Goal: Task Accomplishment & Management: Manage account settings

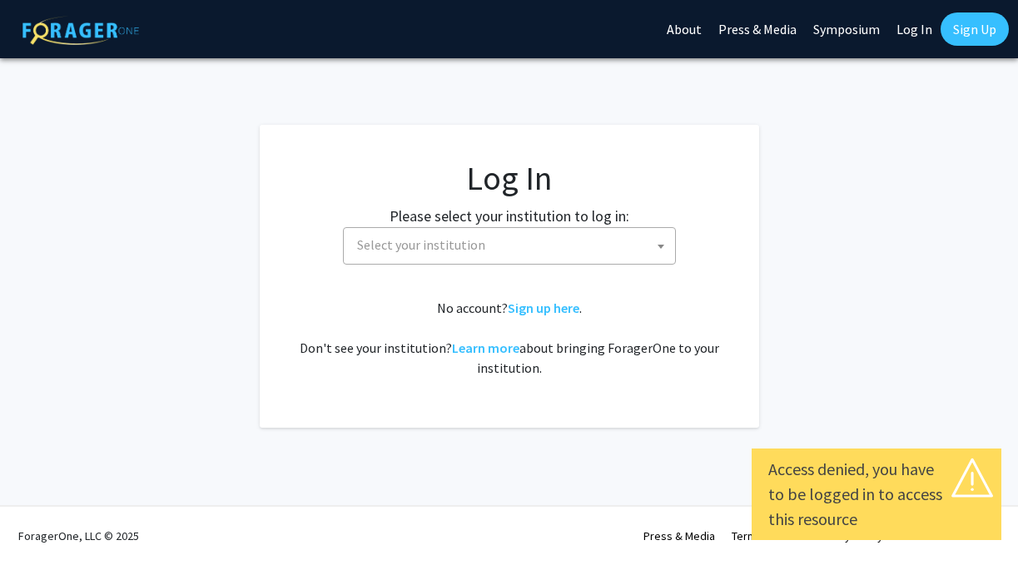
select select
click at [657, 236] on span at bounding box center [660, 246] width 17 height 37
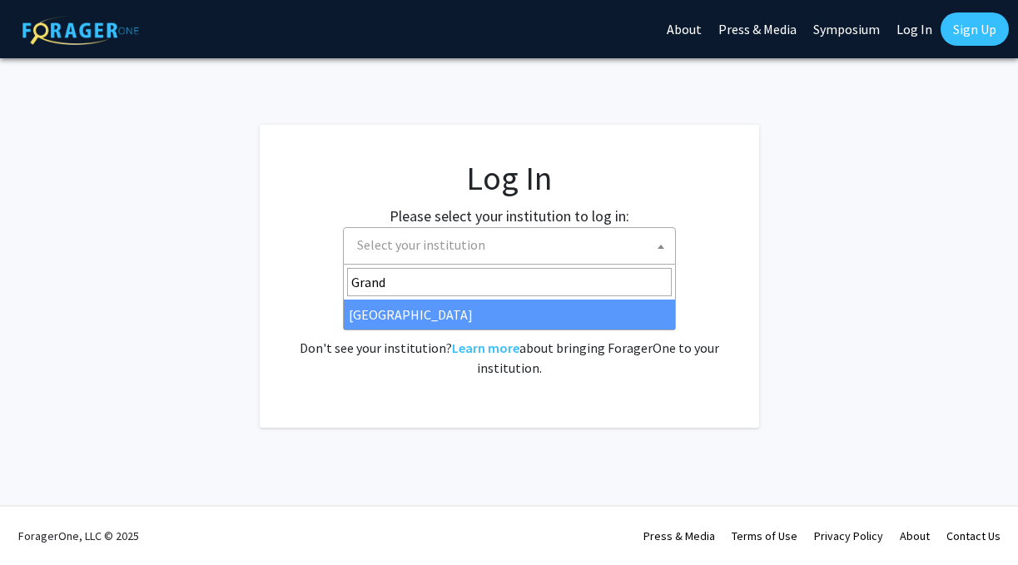
type input "Grand"
select select "23"
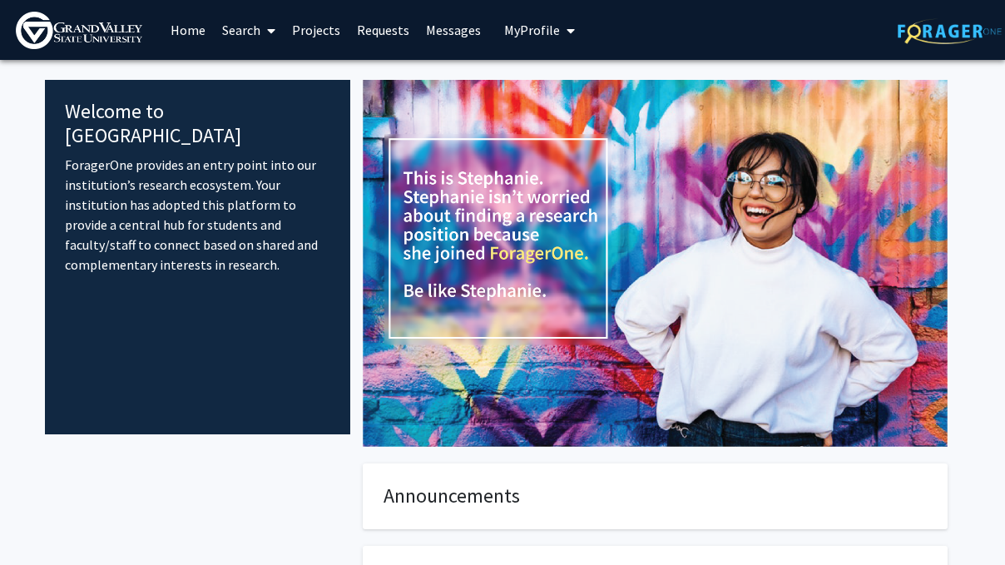
click at [269, 35] on icon at bounding box center [271, 30] width 8 height 13
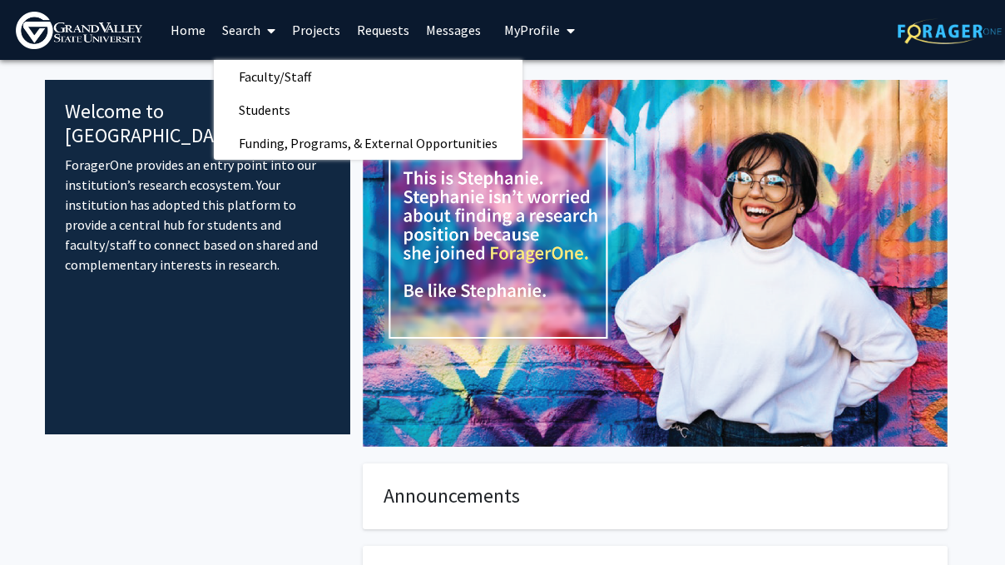
click at [271, 32] on icon at bounding box center [271, 30] width 8 height 13
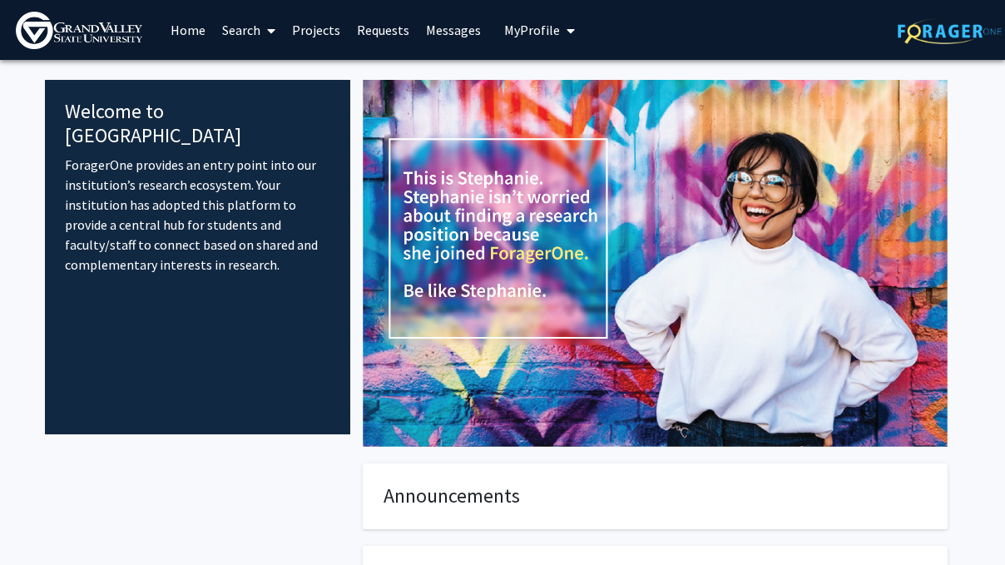
click at [560, 29] on span "My profile dropdown to access profile and logout" at bounding box center [567, 31] width 15 height 58
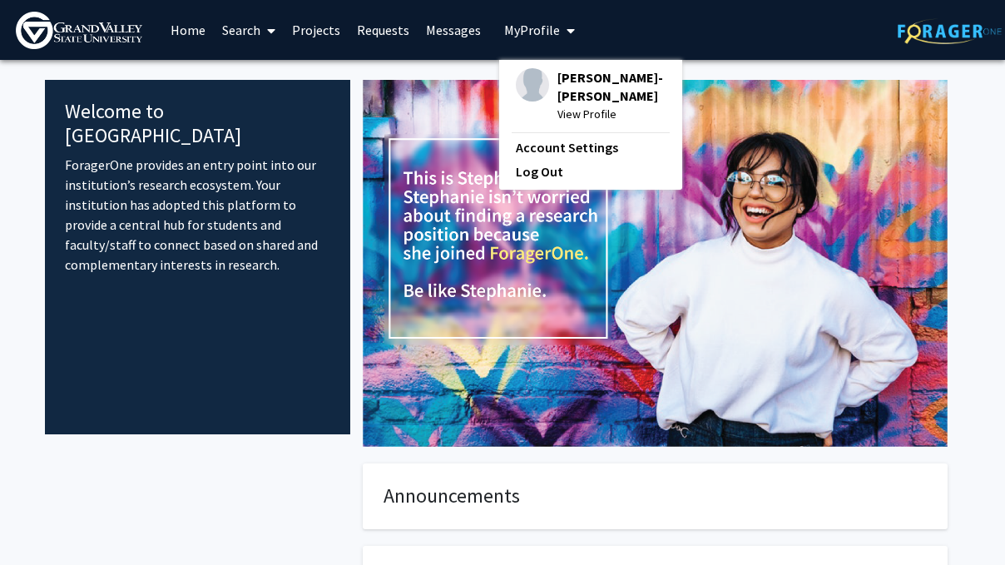
click at [565, 105] on span "View Profile" at bounding box center [612, 114] width 108 height 18
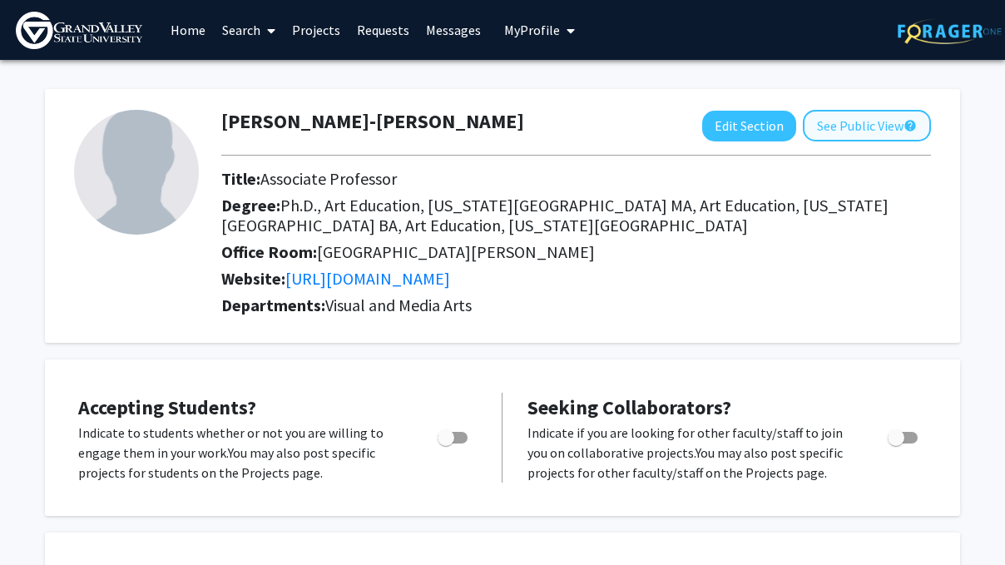
click at [876, 127] on button "See Public View help" at bounding box center [867, 126] width 128 height 32
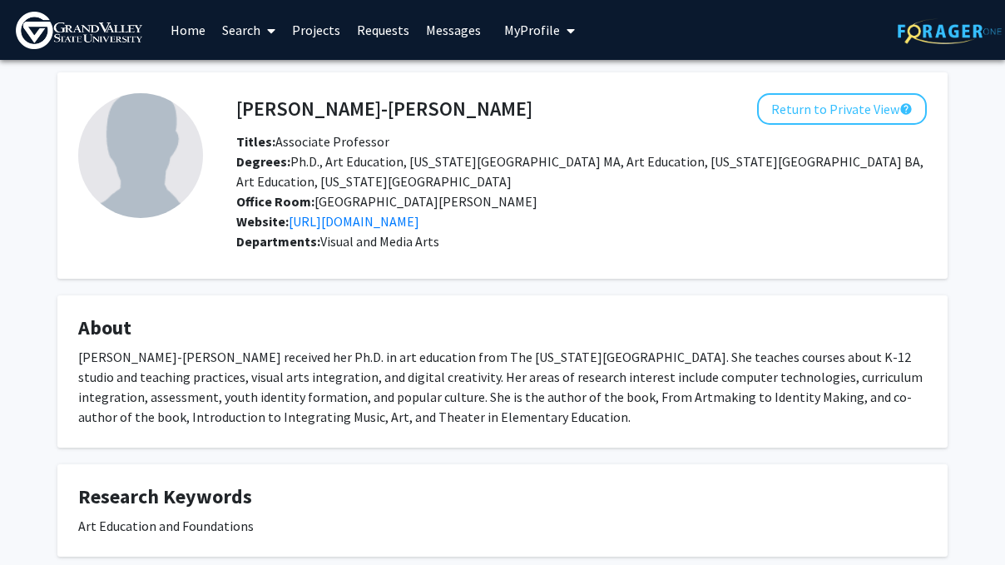
click at [568, 30] on icon "My profile dropdown to access profile and logout" at bounding box center [571, 30] width 8 height 13
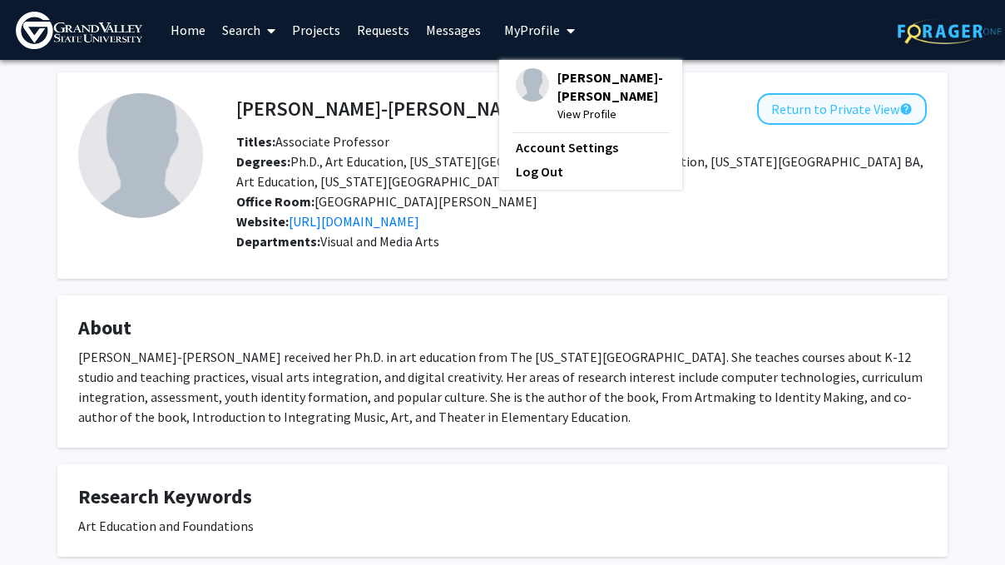
click at [783, 122] on button "Return to Private View help" at bounding box center [842, 109] width 170 height 32
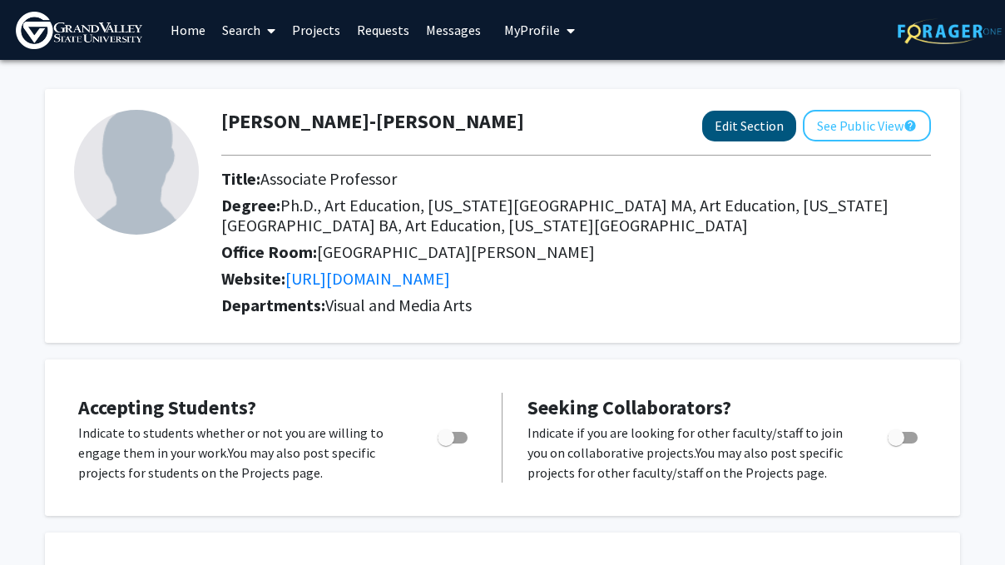
click at [739, 141] on button "Edit Section" at bounding box center [749, 126] width 94 height 31
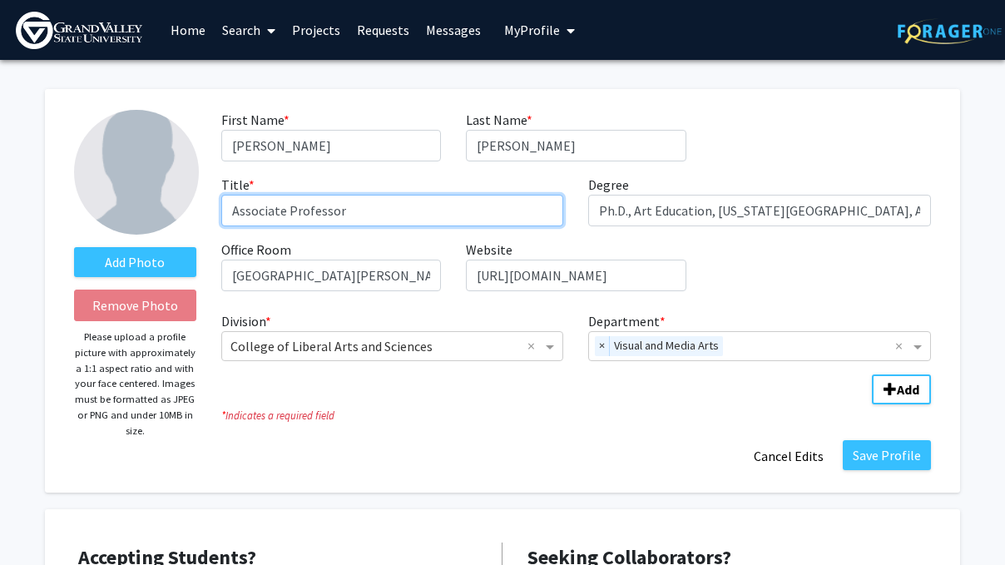
click at [255, 212] on input "Associate Professor" at bounding box center [392, 211] width 343 height 32
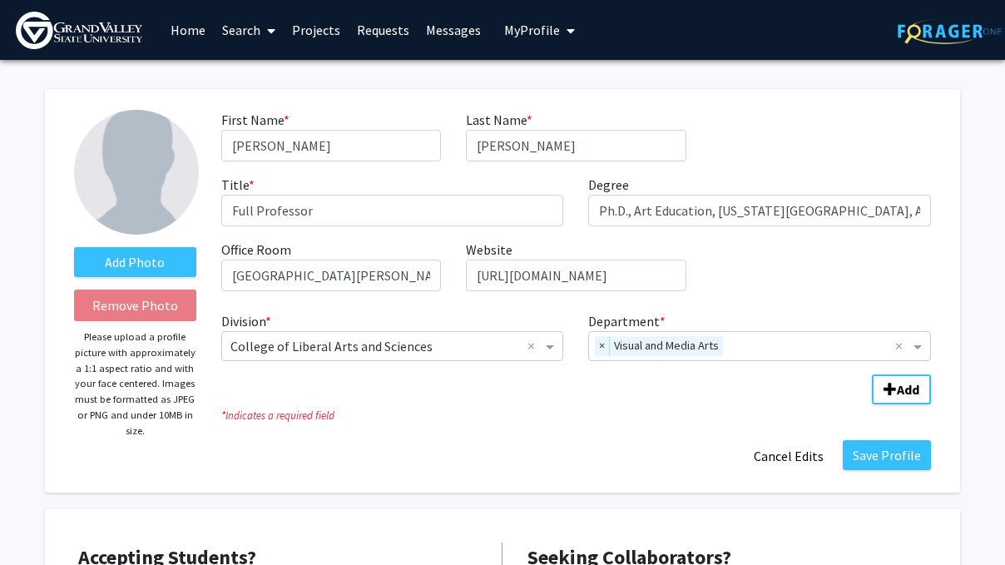
click at [851, 161] on div "First Name * required [PERSON_NAME] Last Name * required [PERSON_NAME] Title * …" at bounding box center [576, 207] width 735 height 195
drag, startPoint x: 255, startPoint y: 215, endPoint x: 200, endPoint y: 211, distance: 55.9
click at [200, 211] on form "Add Photo Remove Photo Please upload a profile picture with approximately a 1:1…" at bounding box center [503, 291] width 882 height 362
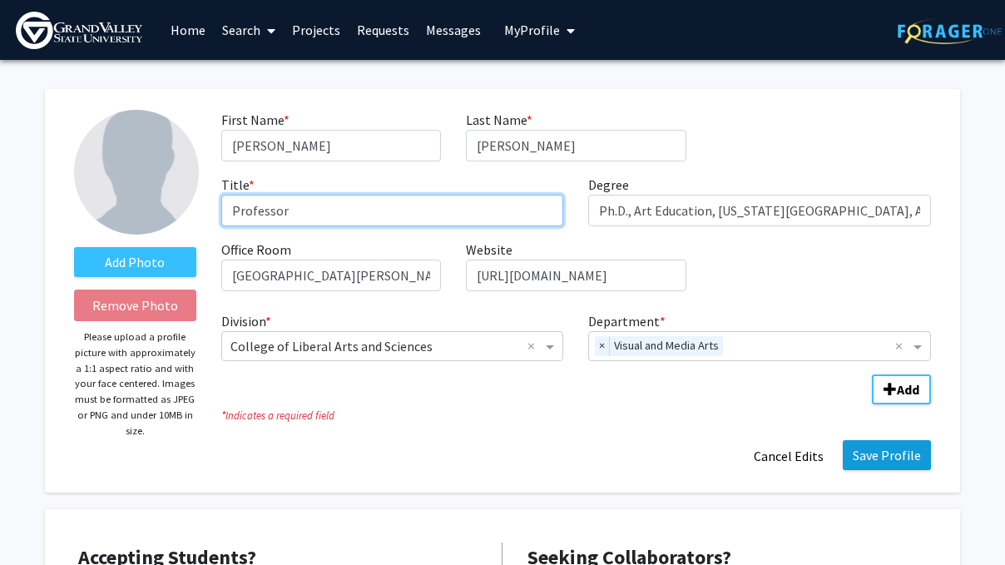
type input "Professor"
click at [873, 458] on button "Save Profile" at bounding box center [887, 455] width 88 height 30
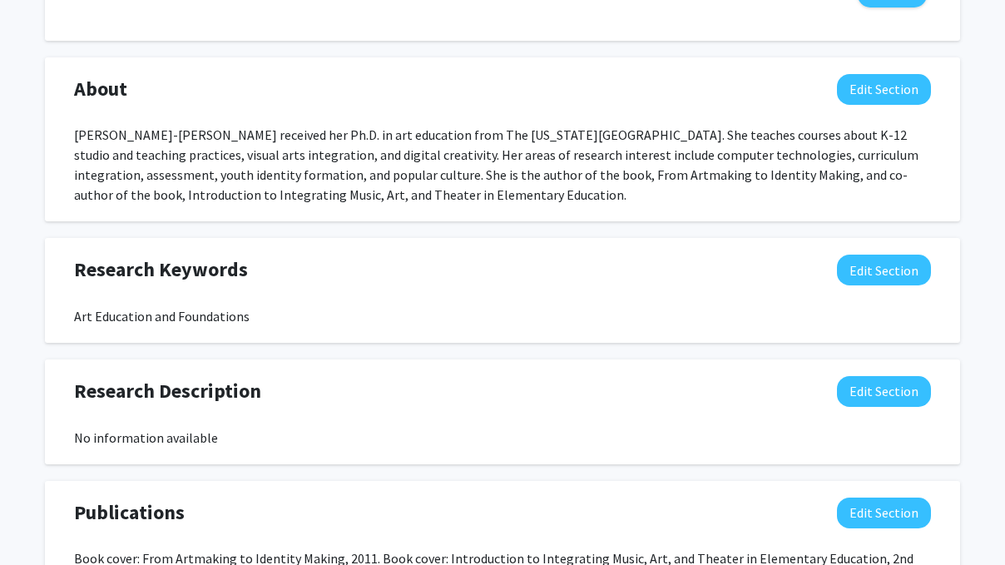
scroll to position [744, 0]
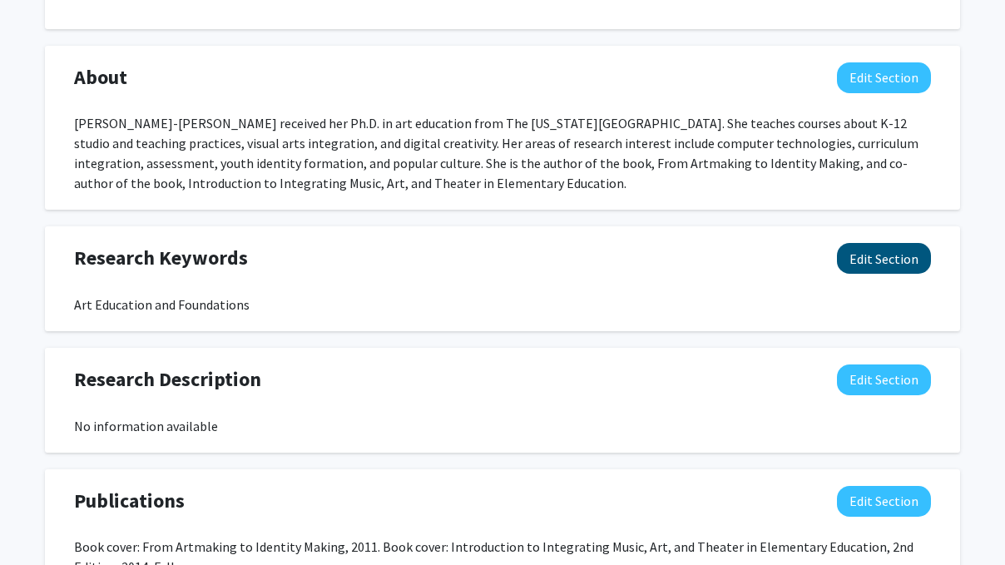
click at [882, 245] on button "Edit Section" at bounding box center [884, 258] width 94 height 31
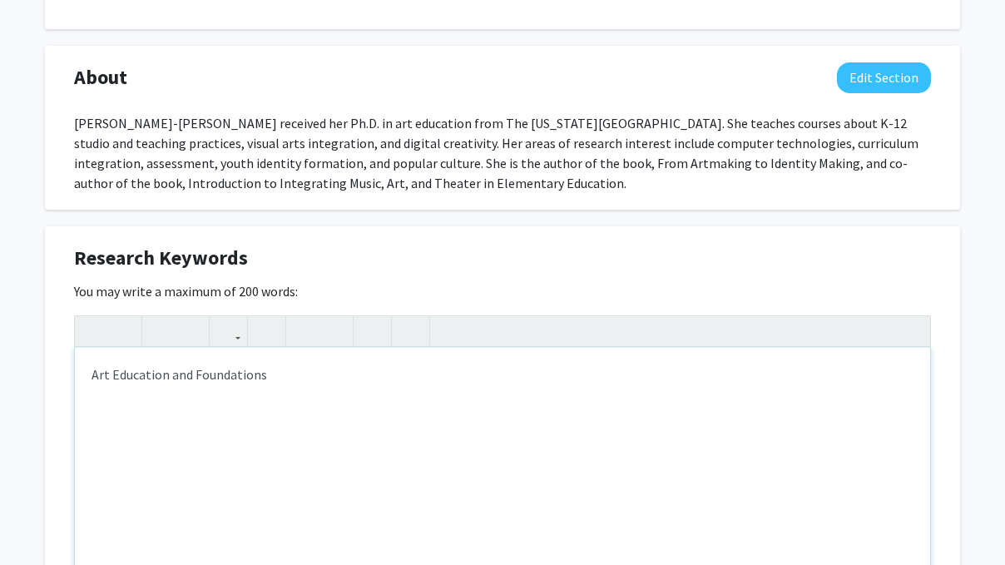
click at [165, 381] on div "Art Education and Foundations" at bounding box center [502, 473] width 855 height 250
click at [396, 376] on div "Art Education, Digital Creativity, Arts Integration and Foundations" at bounding box center [502, 473] width 855 height 250
type textarea "Art Education, Digital Creativity, Arts Integration and Assessment."
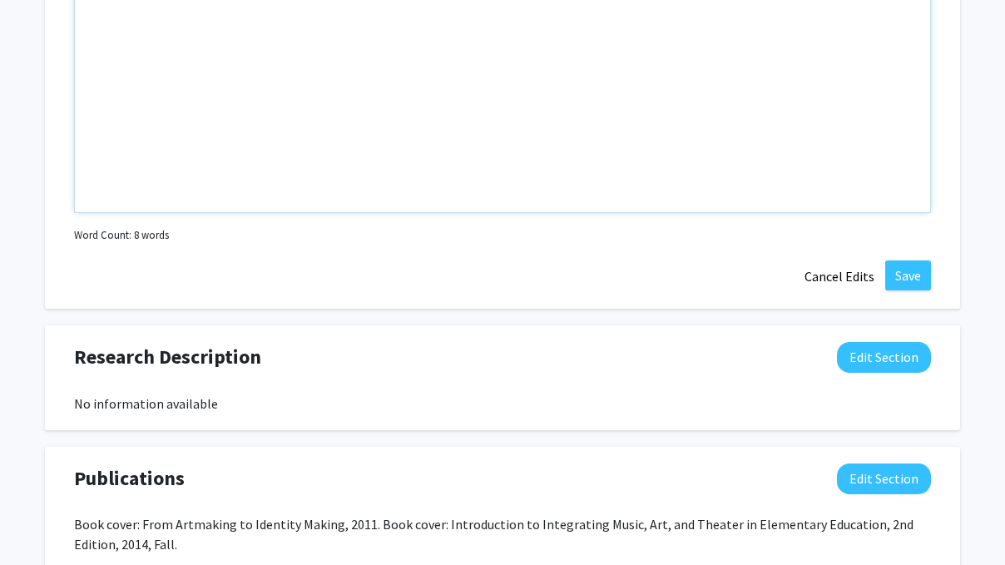
scroll to position [1181, 0]
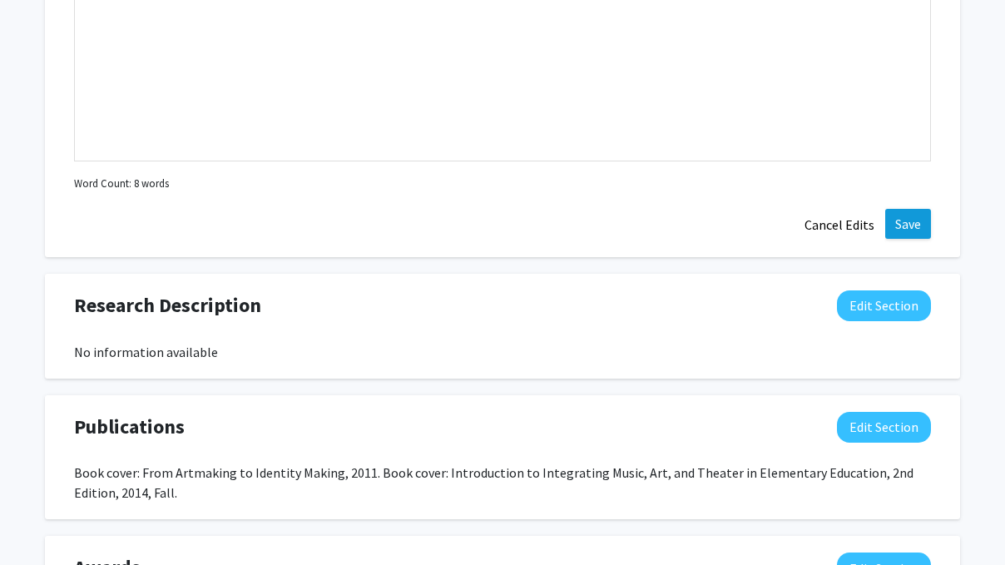
click at [910, 226] on button "Save" at bounding box center [908, 224] width 46 height 30
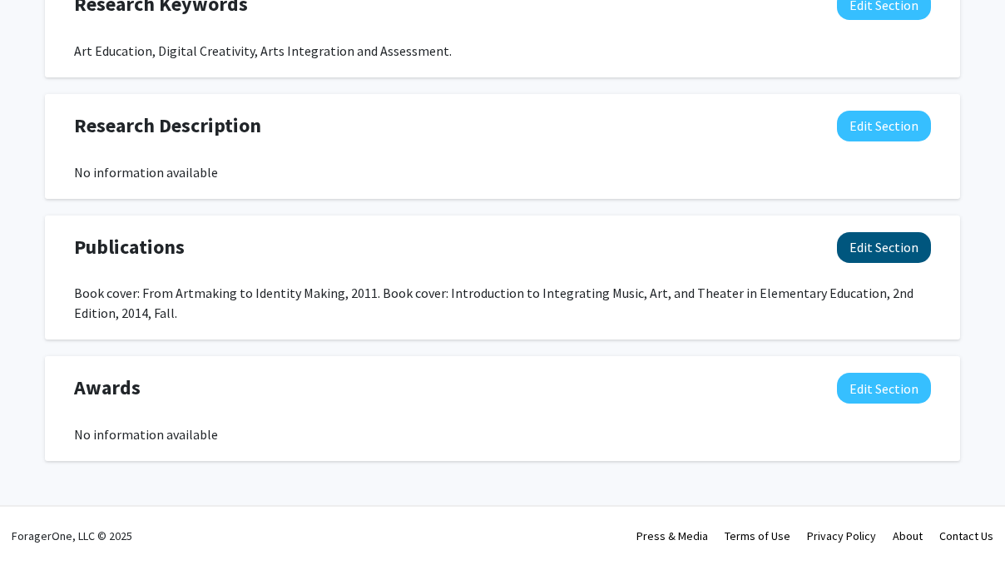
click at [882, 252] on button "Edit Section" at bounding box center [884, 247] width 94 height 31
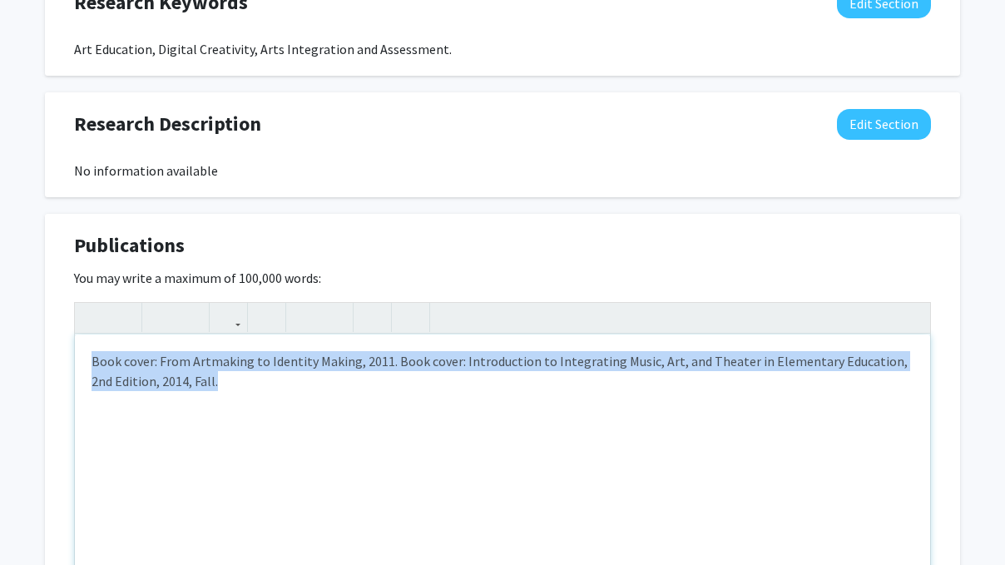
drag, startPoint x: 207, startPoint y: 384, endPoint x: 13, endPoint y: 326, distance: 202.5
paste div "Note to users with screen readers: Please deactivate our accessibility plugin f…"
type textarea "<p>[PERSON_NAME] (2024). The Power of Metaphoric Imagery: Hopes, Dreams and Reg…"
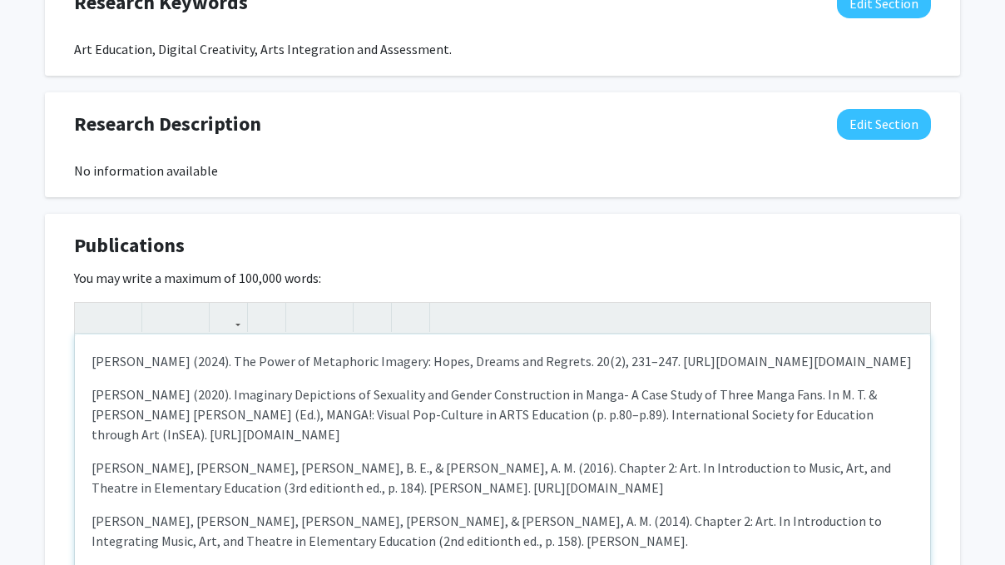
scroll to position [1342, 0]
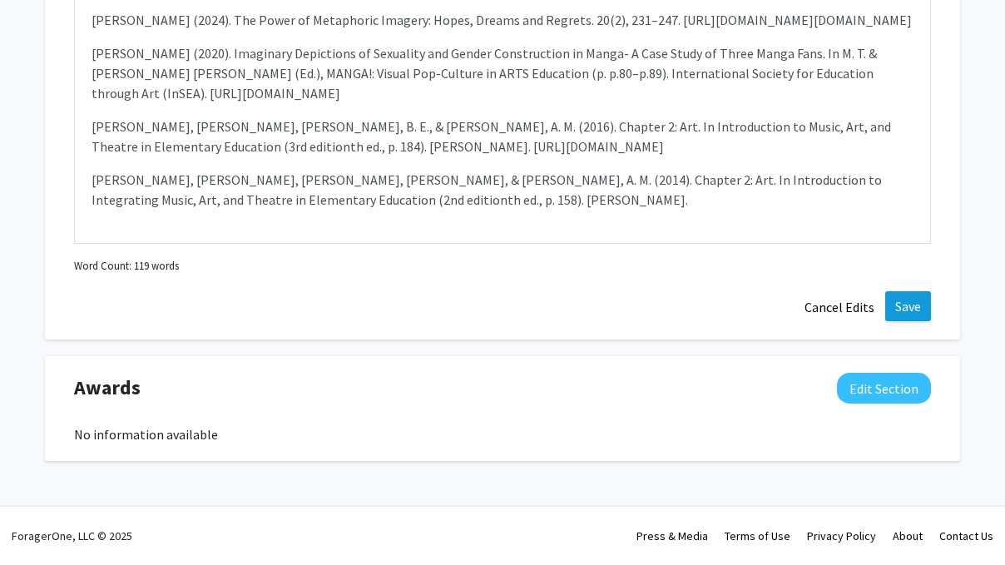
click at [910, 308] on button "Save" at bounding box center [908, 306] width 46 height 30
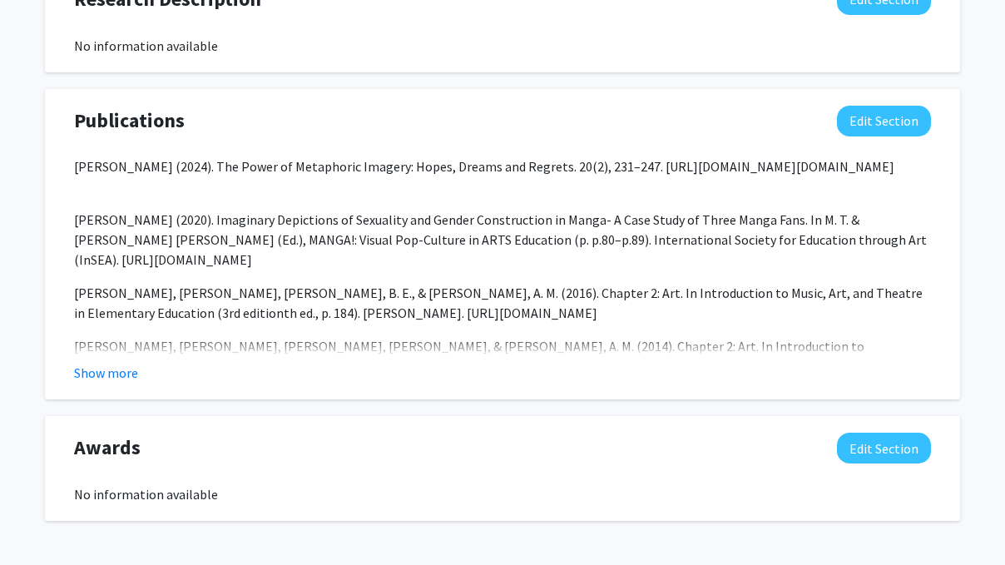
scroll to position [1118, 0]
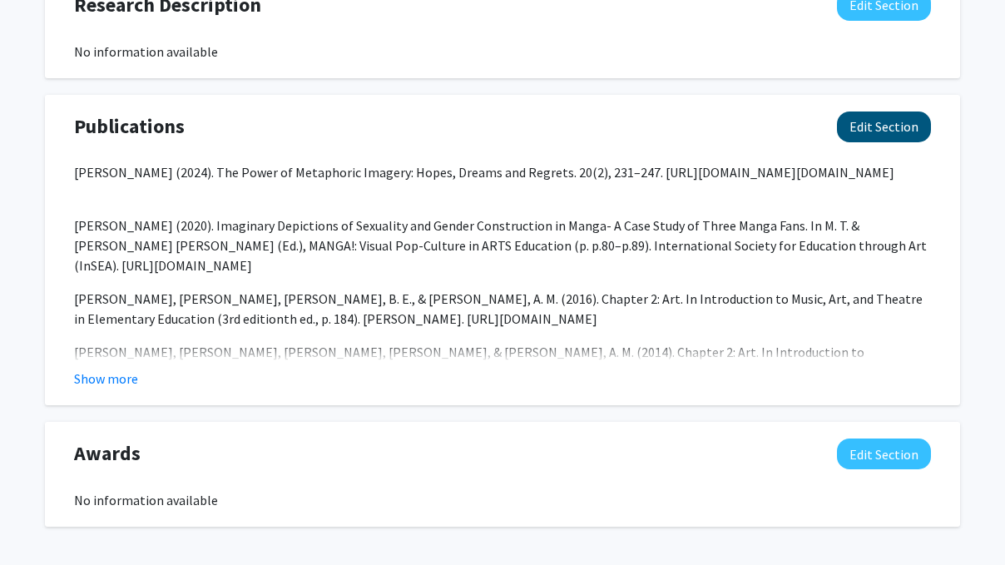
click at [887, 122] on button "Edit Section" at bounding box center [884, 127] width 94 height 31
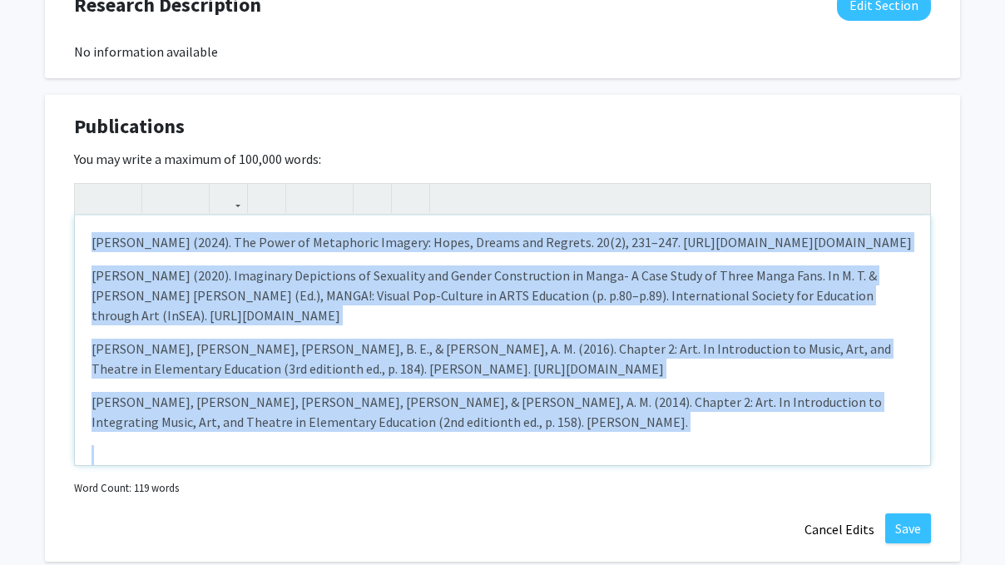
scroll to position [50, 0]
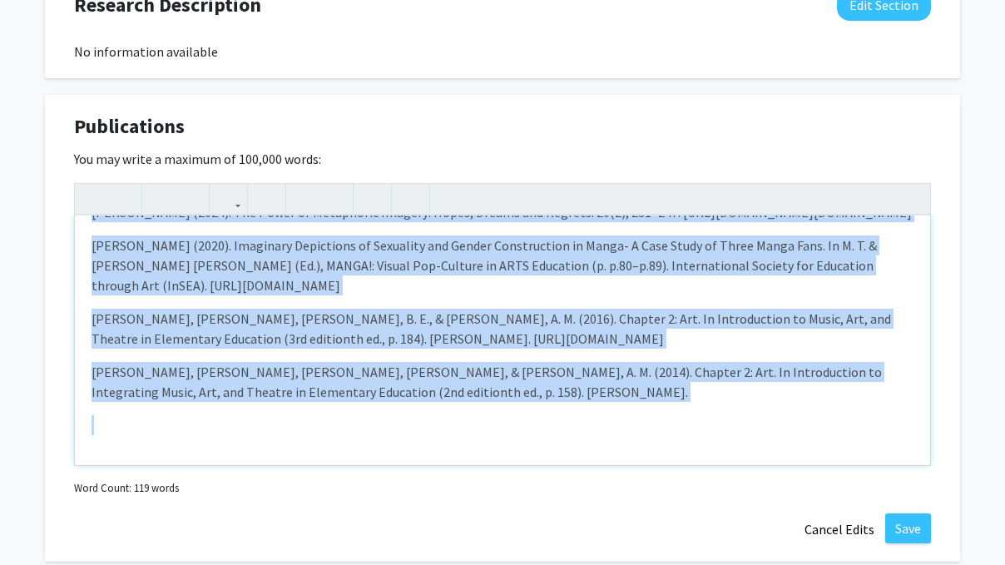
drag, startPoint x: 93, startPoint y: 245, endPoint x: 130, endPoint y: 532, distance: 289.4
click at [130, 532] on div "Publications Edit Section You may write a maximum of 100,000 words: [PERSON_NAM…" at bounding box center [502, 329] width 915 height 468
type textarea "<l><ip><do><sita conse="adip-elit: 1sed;">Doei, T. (7268). Inc Utlab et Dolorem…"
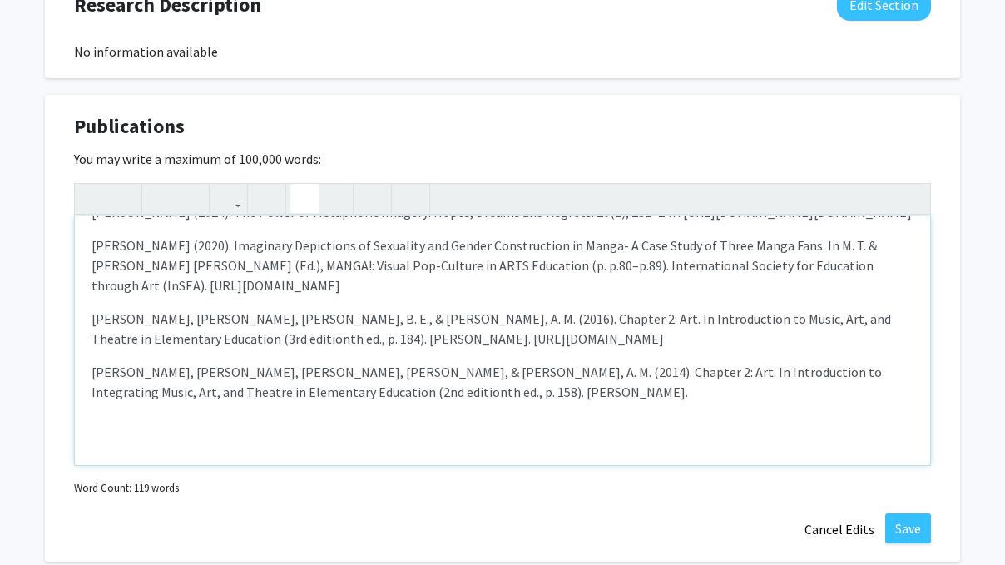
click at [300, 202] on icon "button" at bounding box center [305, 198] width 14 height 27
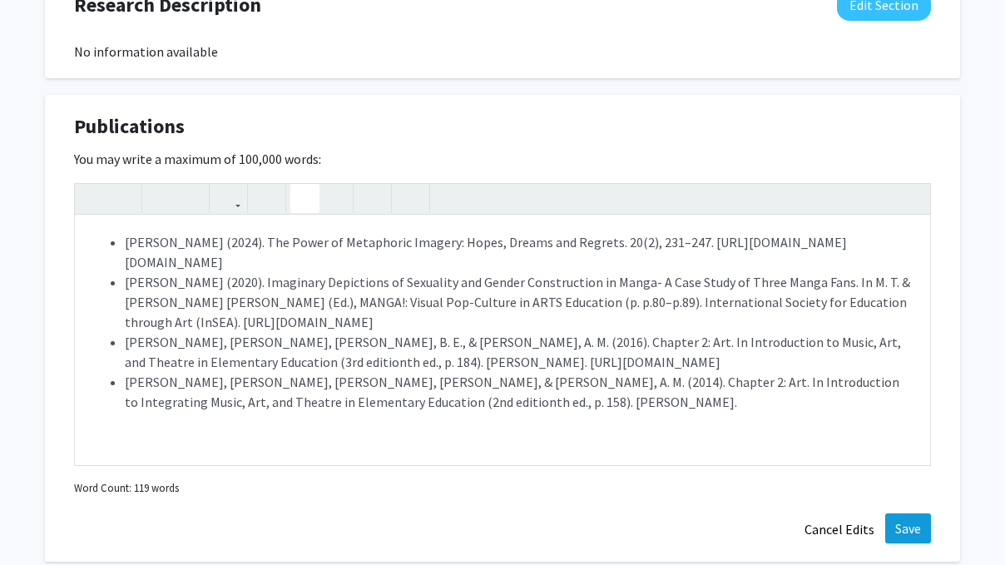
click at [921, 537] on button "Save" at bounding box center [908, 528] width 46 height 30
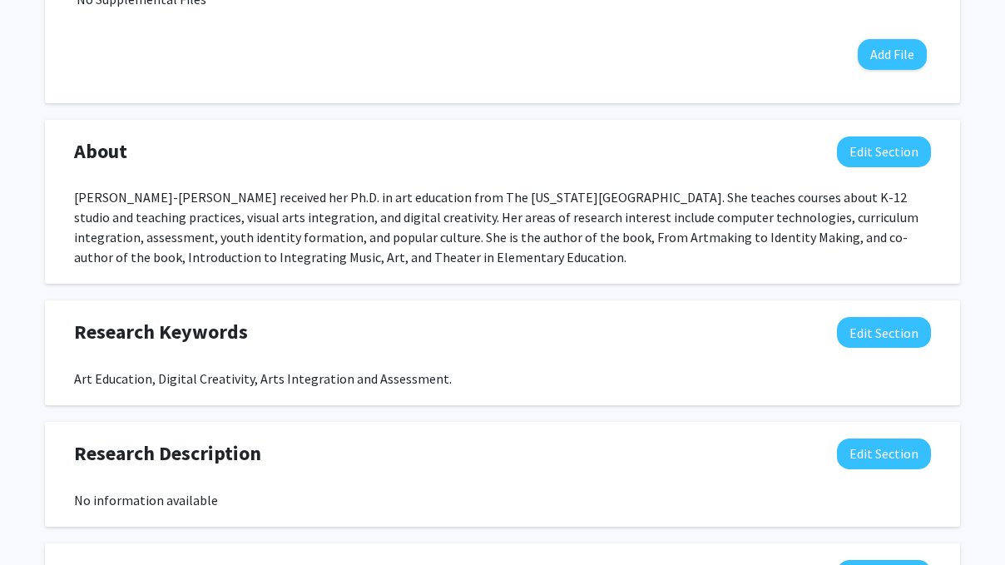
scroll to position [498, 0]
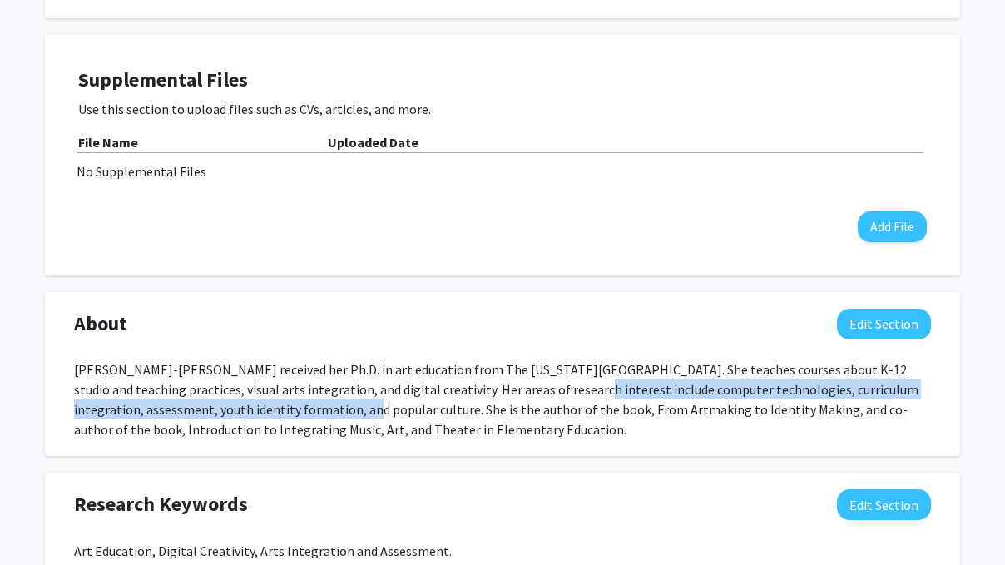
drag, startPoint x: 490, startPoint y: 392, endPoint x: 250, endPoint y: 416, distance: 241.7
click at [250, 416] on div "[PERSON_NAME]-[PERSON_NAME] received her Ph.D. in art education from The [US_ST…" at bounding box center [502, 400] width 857 height 80
copy div "computer technologies, curriculum integration, assessment, youth identity forma…"
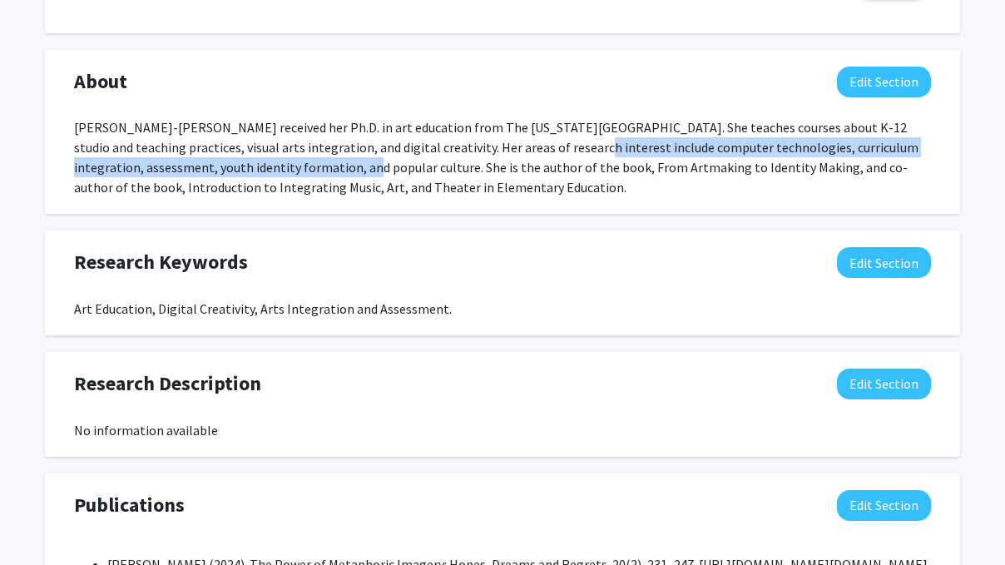
scroll to position [717, 0]
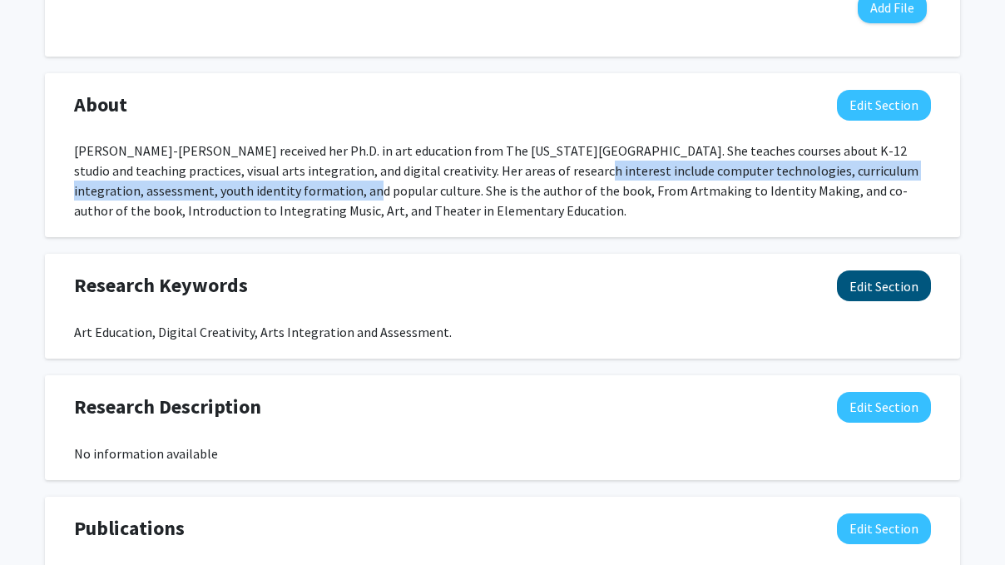
click at [865, 286] on button "Edit Section" at bounding box center [884, 285] width 94 height 31
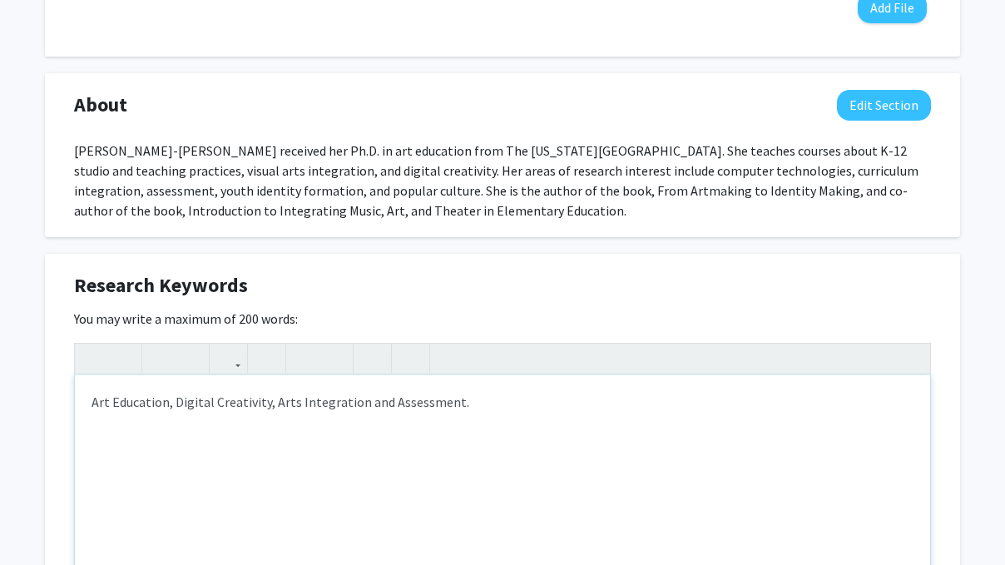
click at [525, 408] on div "Art Education, Digital Creativity, Arts Integration and Assessment." at bounding box center [502, 500] width 855 height 250
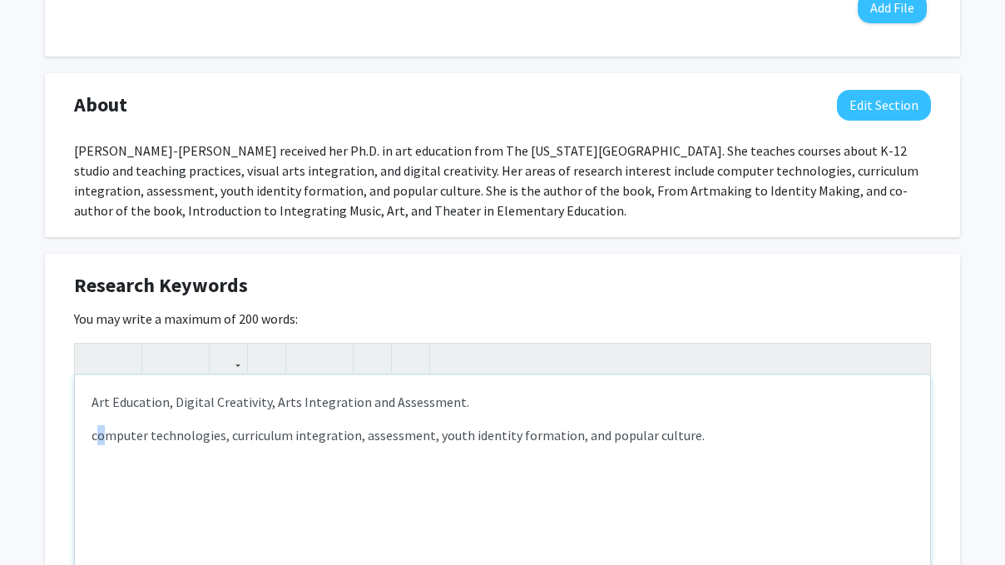
click at [98, 439] on p "computer technologies, curriculum integration, assessment, youth identity forma…" at bounding box center [503, 435] width 822 height 20
click at [92, 434] on p "Computer technologies, curriculum integration, assessment, youth identity forma…" at bounding box center [503, 435] width 822 height 20
click at [269, 404] on p "Art Education, Digital Creativity, Arts Integration and Assessment." at bounding box center [503, 402] width 822 height 20
click at [91, 443] on div "Art Education, Digital Creativity, Computer technologies, curriculum integratio…" at bounding box center [502, 500] width 855 height 250
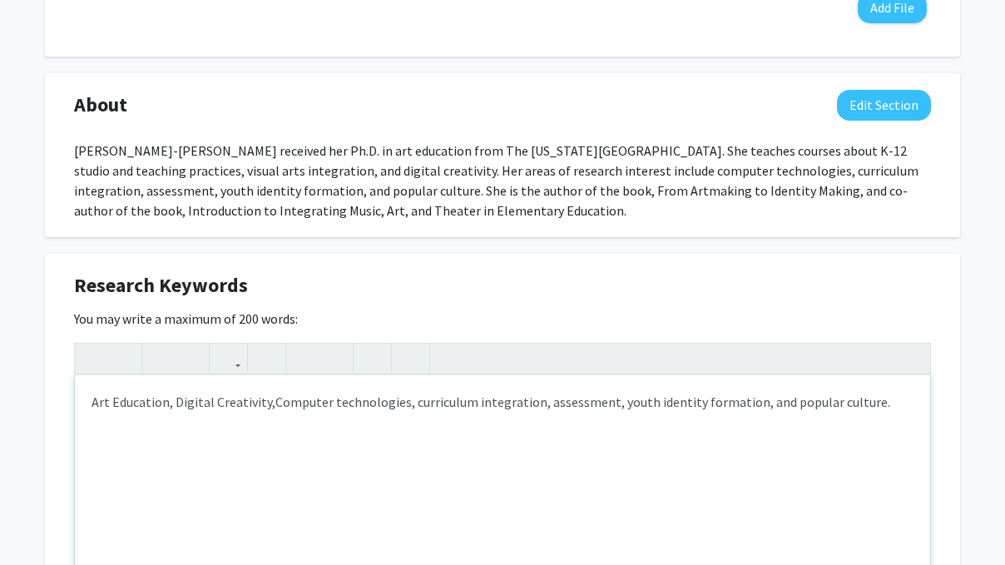
click at [330, 406] on span "Computer technologies, curriculum integration, assessment, youth identity forma…" at bounding box center [582, 402] width 615 height 17
click at [275, 407] on span "Computer technologies, curriculum integration, assessment, youth identity forma…" at bounding box center [582, 402] width 615 height 17
click at [334, 407] on span "Computer technologies, curriculum integration, assessment, youth identity forma…" at bounding box center [582, 402] width 615 height 17
click at [408, 406] on span "Computer Technologies, curriculum integration, assessment, youth identity forma…" at bounding box center [583, 402] width 617 height 17
click at [476, 404] on span "Computer Technologies, Curriculum integration, assessment, youth identity forma…" at bounding box center [584, 402] width 618 height 17
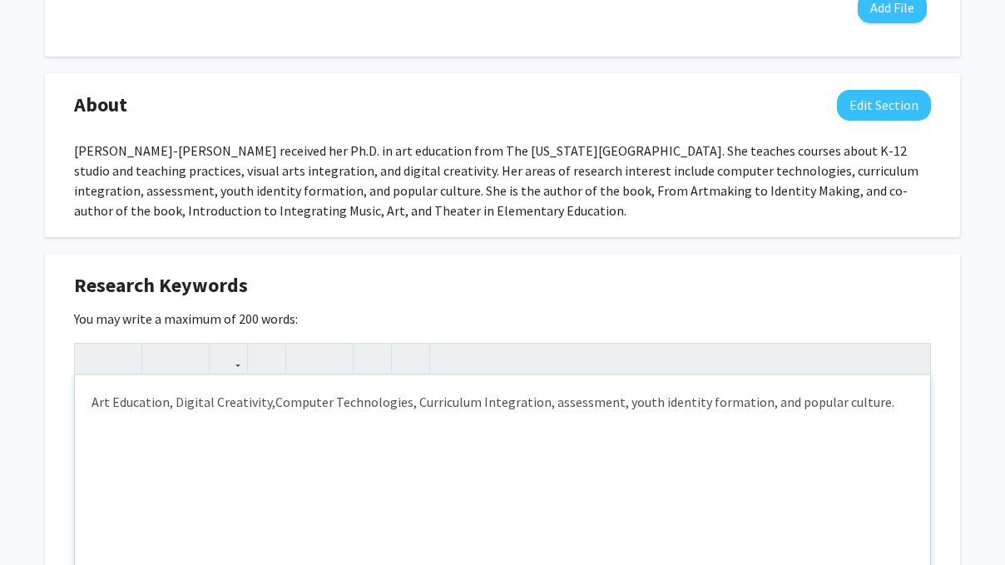
click at [547, 406] on span "Computer Technologies, Curriculum Integration, assessment, youth identity forma…" at bounding box center [584, 402] width 619 height 17
drag, startPoint x: 612, startPoint y: 406, endPoint x: 540, endPoint y: 409, distance: 71.6
click at [540, 409] on span "Computer Technologies, Curriculum Integration, assessment, youth identity forma…" at bounding box center [584, 402] width 619 height 17
click at [578, 404] on span "Computer Technologies, Curriculum Integration, Youth identity formation, and po…" at bounding box center [547, 401] width 544 height 17
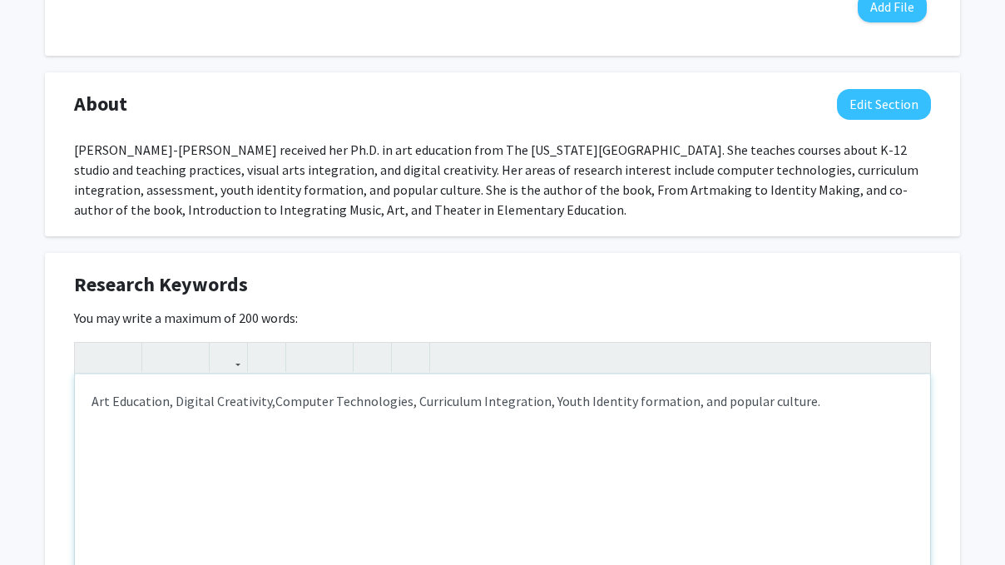
click at [642, 403] on span "Computer Technologies, Curriculum Integration, Youth Identity formation, and po…" at bounding box center [547, 401] width 545 height 17
drag, startPoint x: 624, startPoint y: 403, endPoint x: 732, endPoint y: 402, distance: 108.2
click at [732, 402] on span "Computer Technologies, Curriculum Integration, Youth Identity, and popular cult…" at bounding box center [516, 401] width 482 height 17
click at [799, 437] on div "Art Education, Digital Creativity, Computer Technologies, Curriculum Integratio…" at bounding box center [502, 499] width 855 height 250
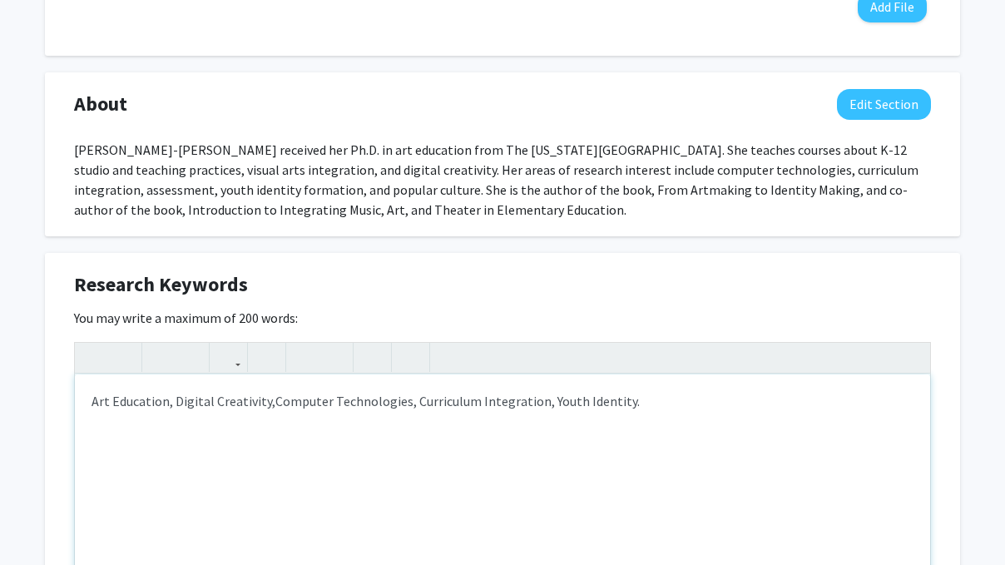
scroll to position [738, 0]
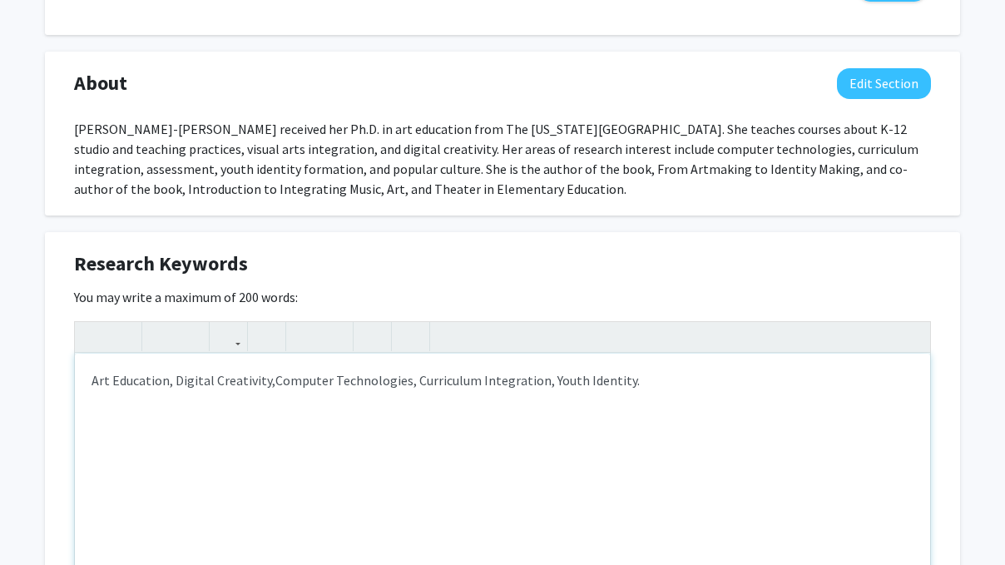
click at [558, 378] on span "Computer Technologies, Curriculum Integration, Youth Identity." at bounding box center [457, 380] width 364 height 17
type textarea "<p>Art Education, Digital Creativity,<span style="font-size: 1rem;">&nbsp;Compu…"
drag, startPoint x: 676, startPoint y: 403, endPoint x: 744, endPoint y: 419, distance: 70.0
click at [744, 419] on div "Art Education, Digital Creativity, Computer Technologies, Curriculum Integratio…" at bounding box center [502, 479] width 855 height 250
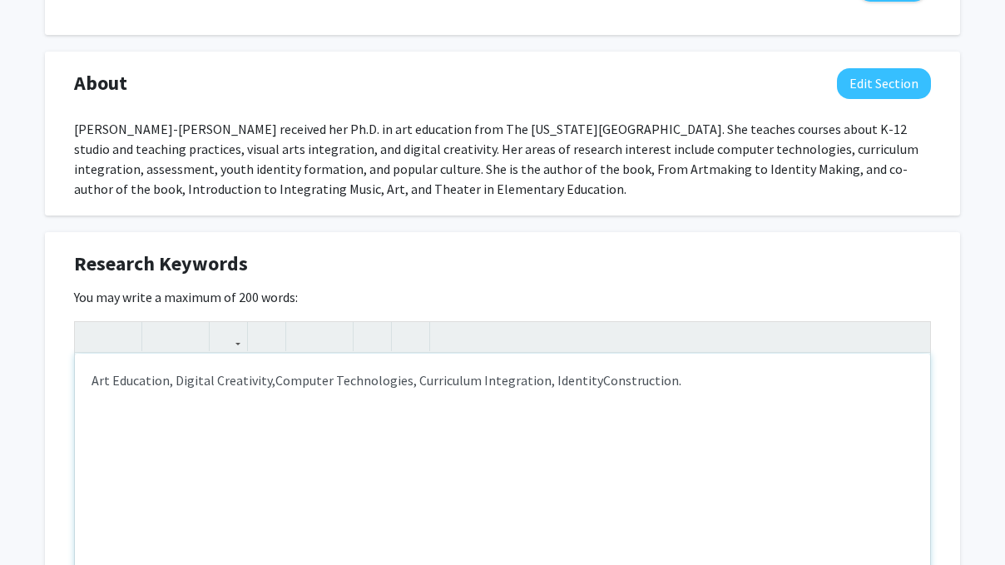
scroll to position [1013, 0]
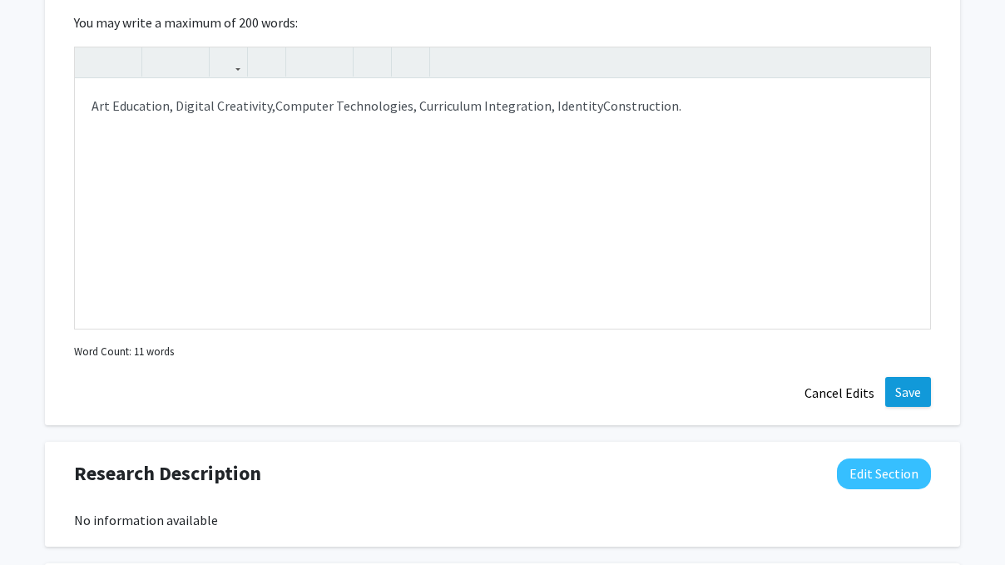
click at [910, 394] on button "Save" at bounding box center [908, 392] width 46 height 30
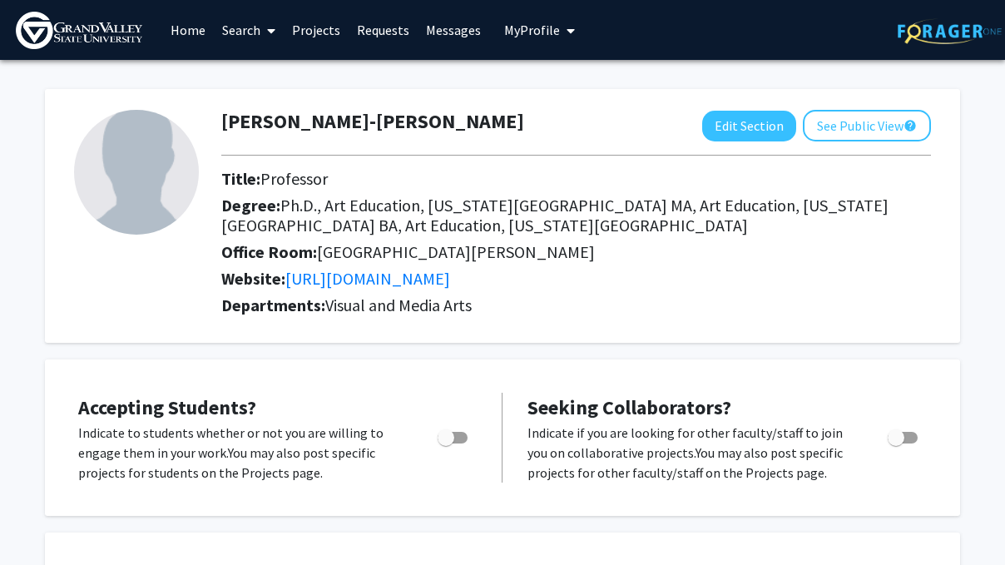
scroll to position [102, 0]
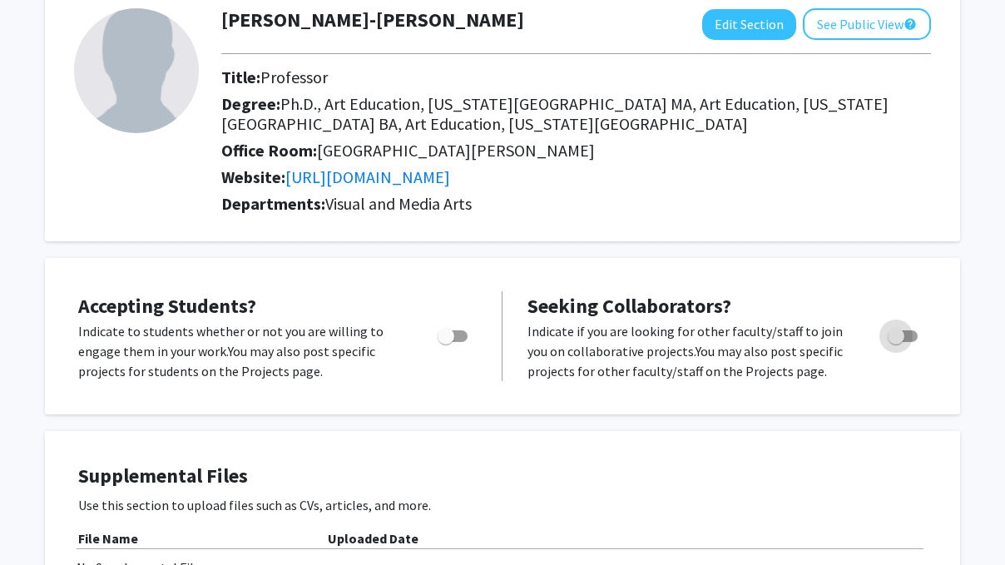
click at [911, 337] on span "Toggle" at bounding box center [903, 336] width 30 height 12
click at [896, 342] on input "Toggle" at bounding box center [895, 342] width 1 height 1
checkbox input "true"
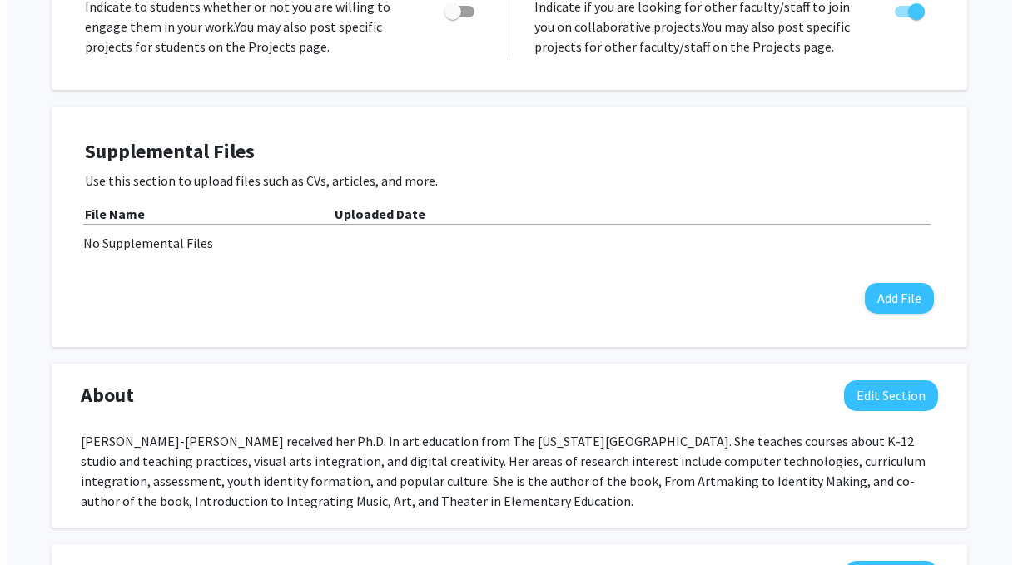
scroll to position [423, 0]
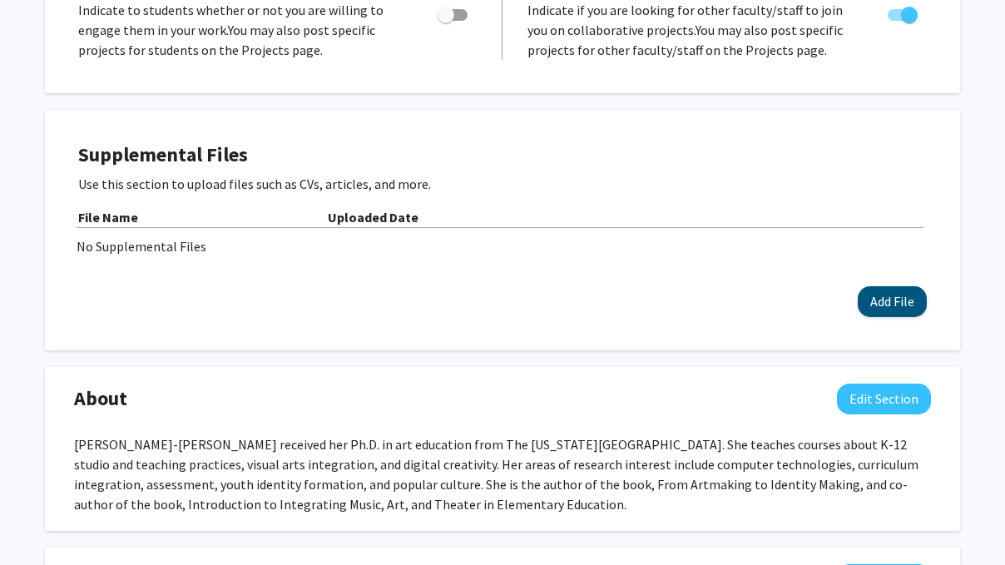
click at [896, 297] on button "Add File" at bounding box center [892, 301] width 69 height 31
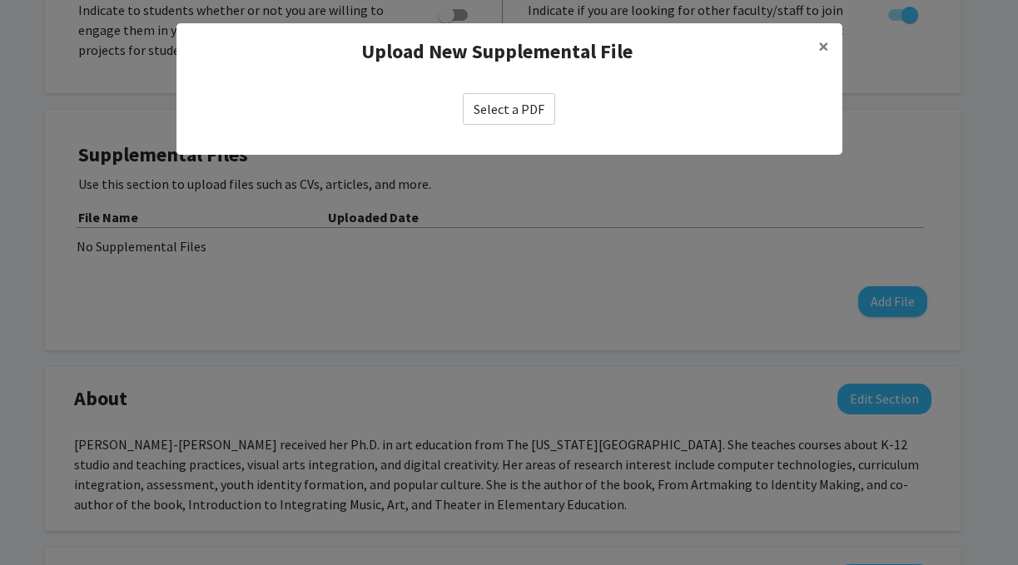
click at [517, 101] on label "Select a PDF" at bounding box center [509, 109] width 92 height 32
click at [0, 0] on input "Select a PDF" at bounding box center [0, 0] width 0 height 0
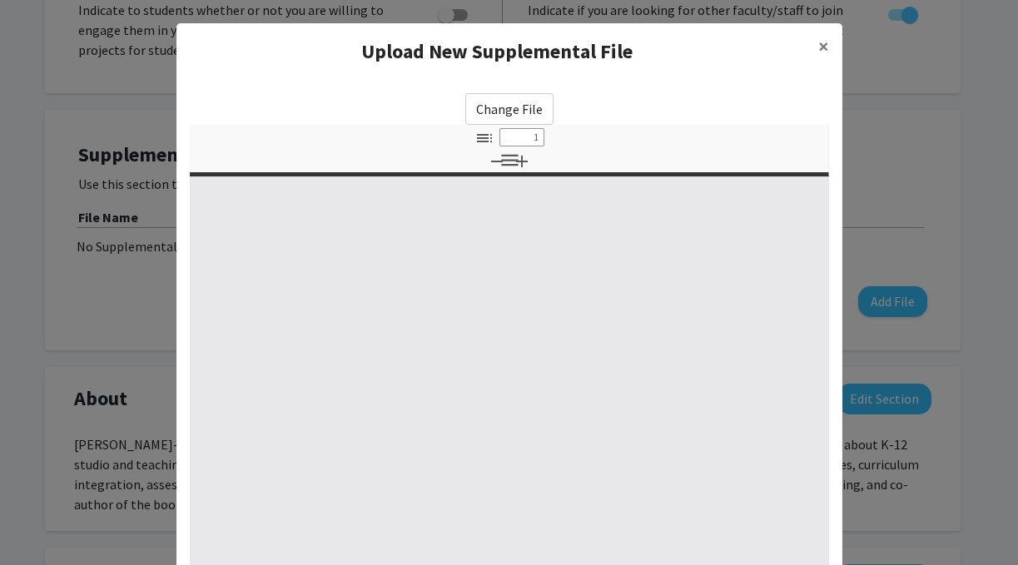
select select "custom"
type input "0"
select select "custom"
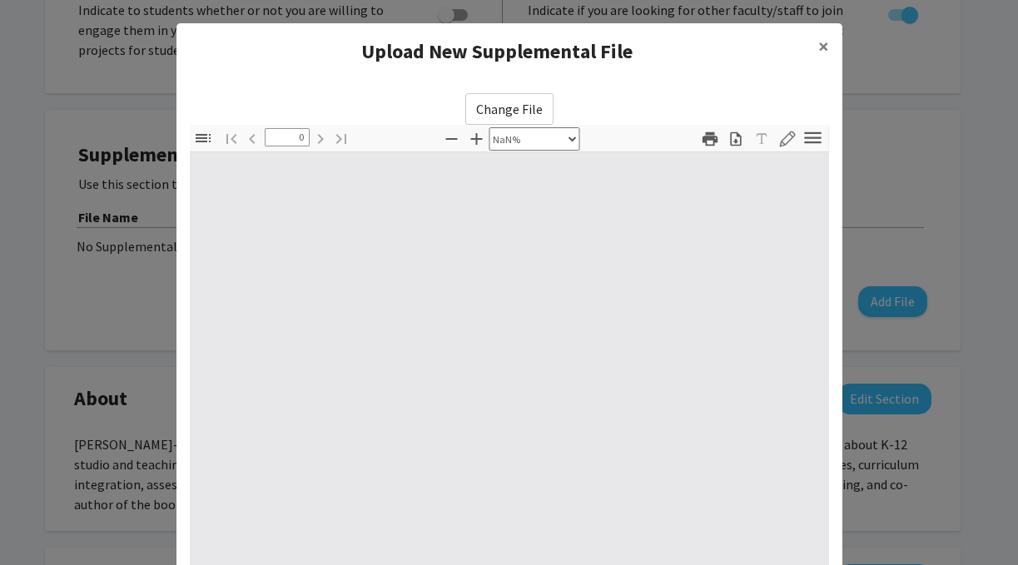
type input "1"
select select "auto"
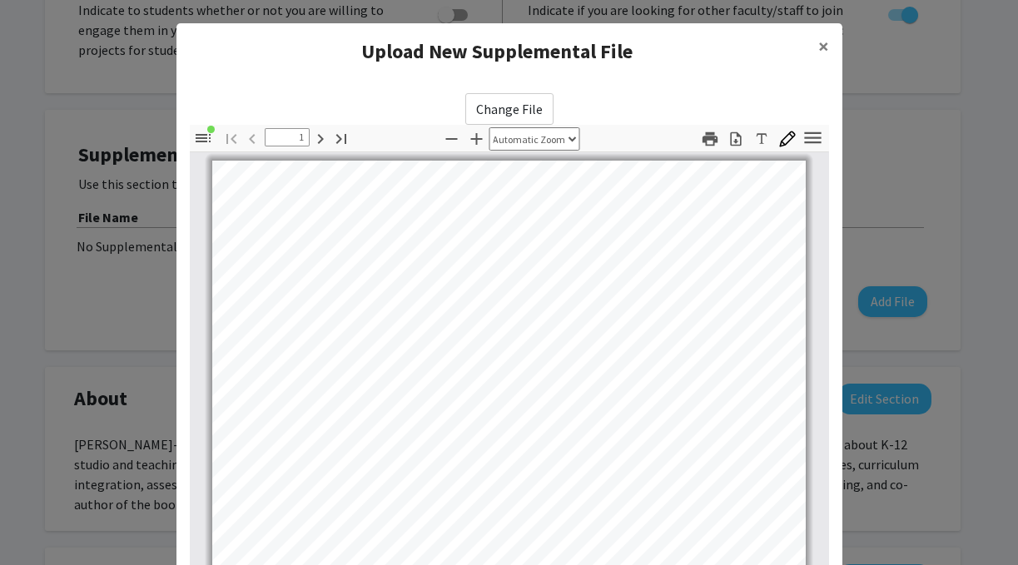
scroll to position [223, 0]
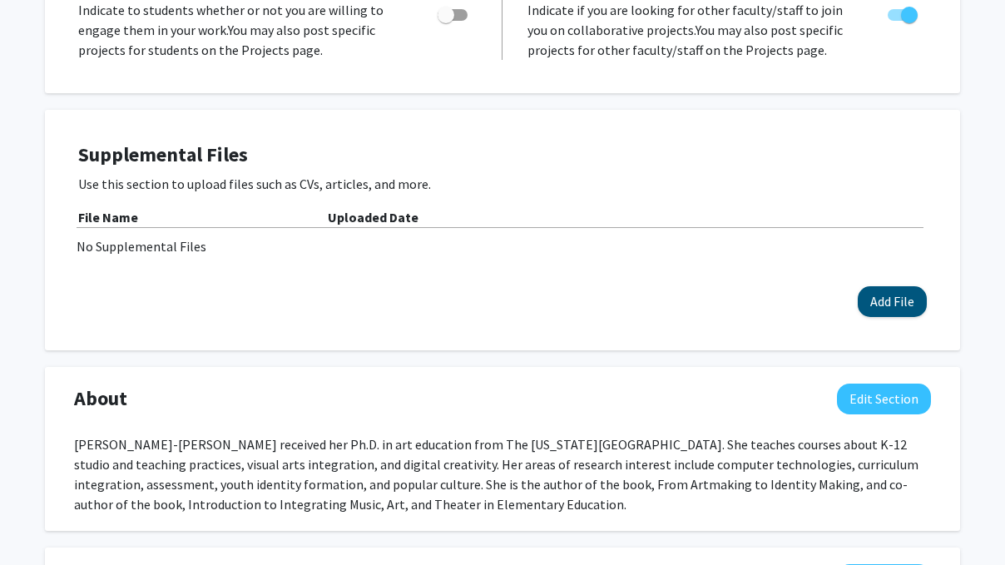
click at [885, 307] on button "Add File" at bounding box center [892, 301] width 69 height 31
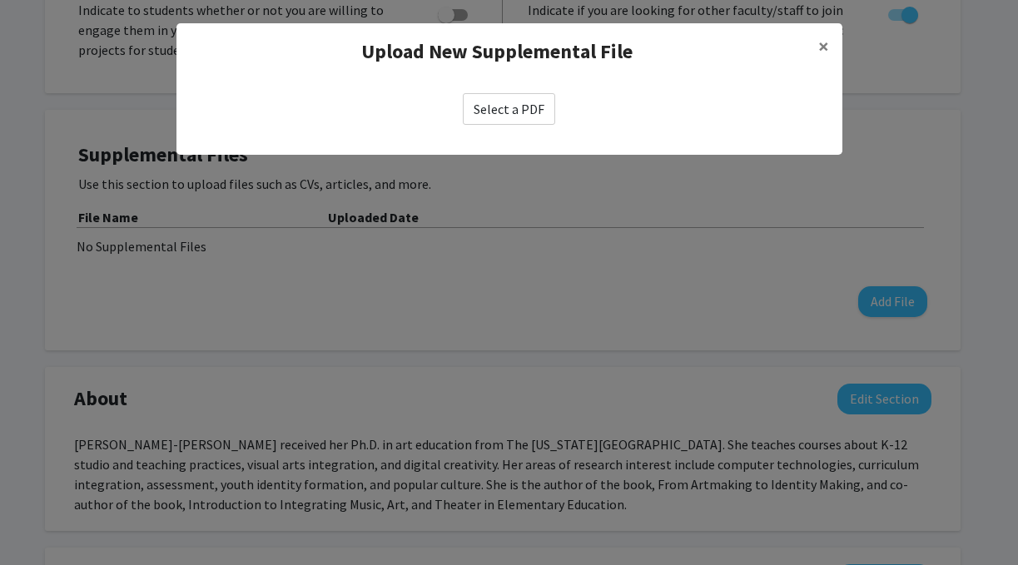
click at [497, 102] on label "Select a PDF" at bounding box center [509, 109] width 92 height 32
click at [0, 0] on input "Select a PDF" at bounding box center [0, 0] width 0 height 0
select select "custom"
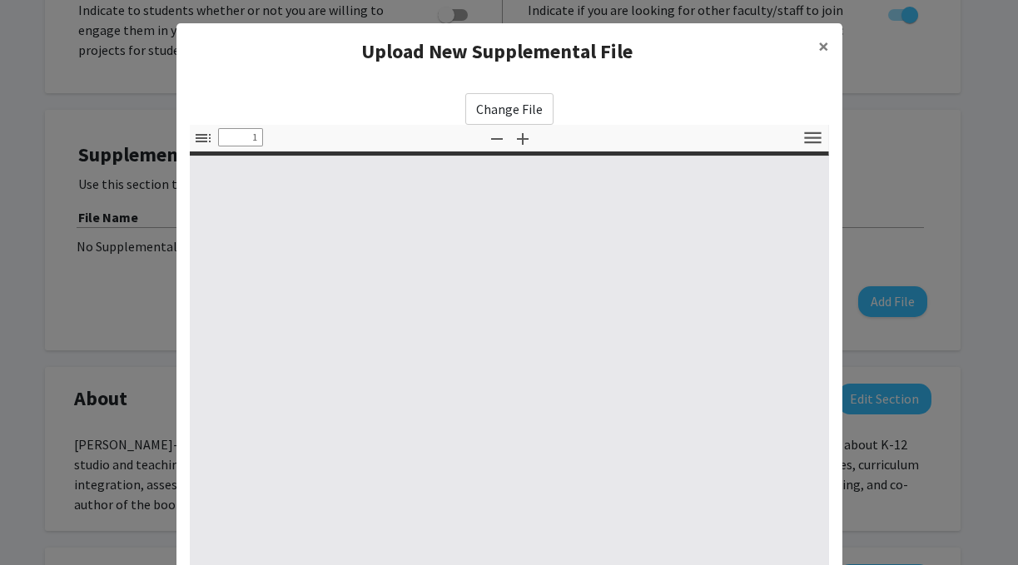
type input "0"
select select "custom"
type input "1"
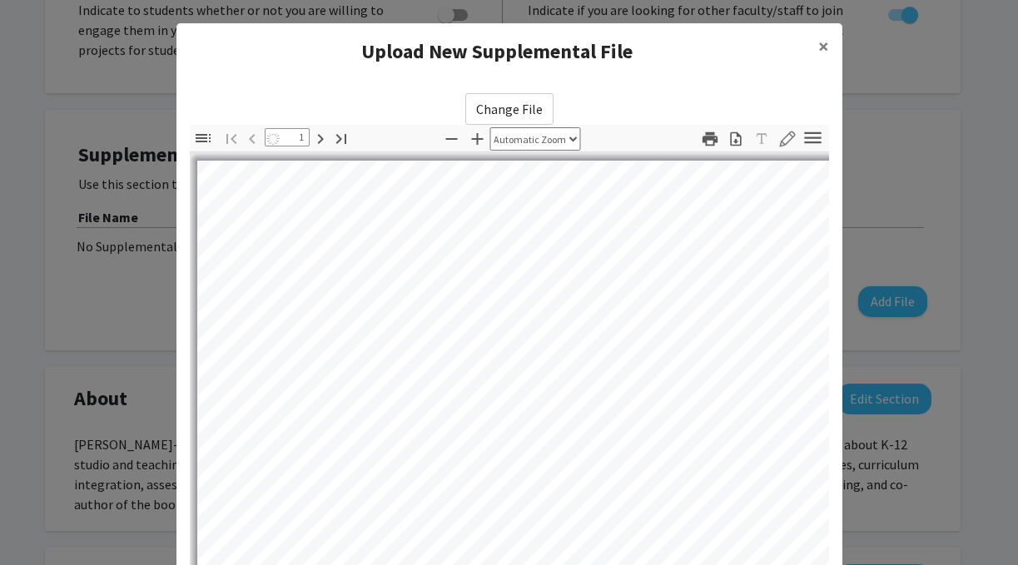
select select "auto"
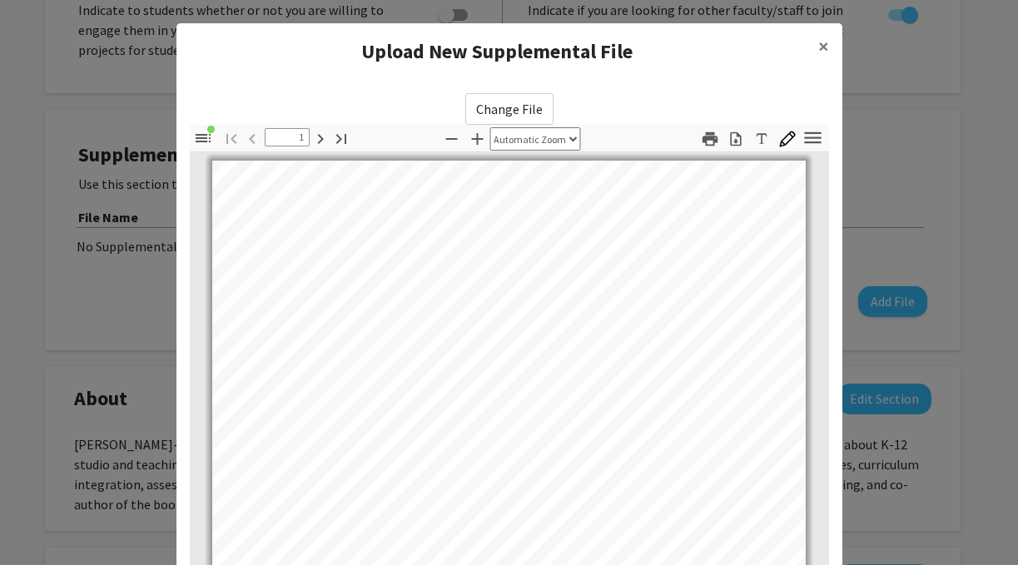
click at [645, 86] on div "Change File Thumbnails Document Outline Attachments Layers Current Outline Item…" at bounding box center [509, 406] width 666 height 652
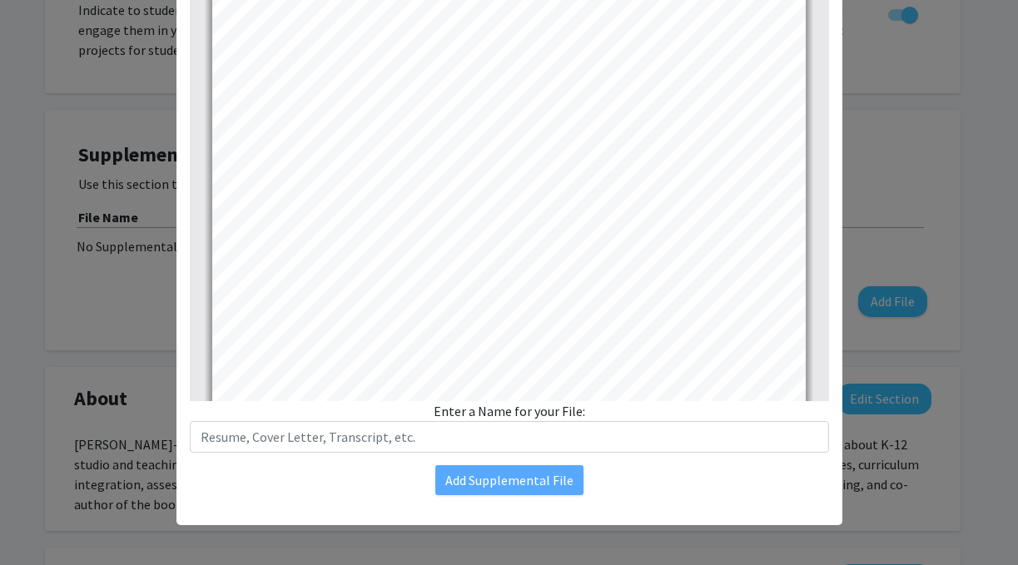
click at [516, 410] on div "Enter a Name for your File:" at bounding box center [509, 427] width 639 height 52
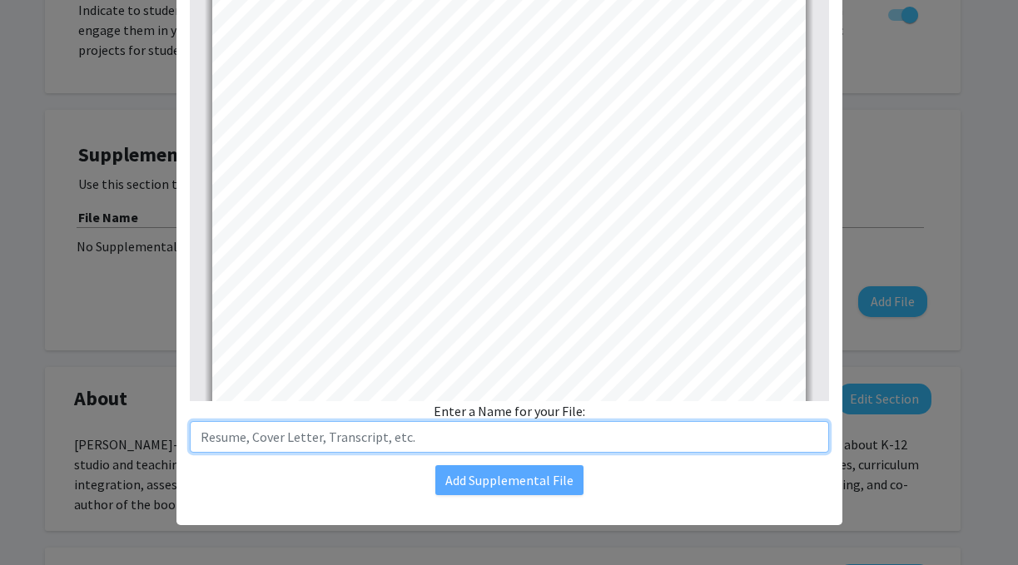
click at [429, 440] on input "text" at bounding box center [509, 437] width 639 height 32
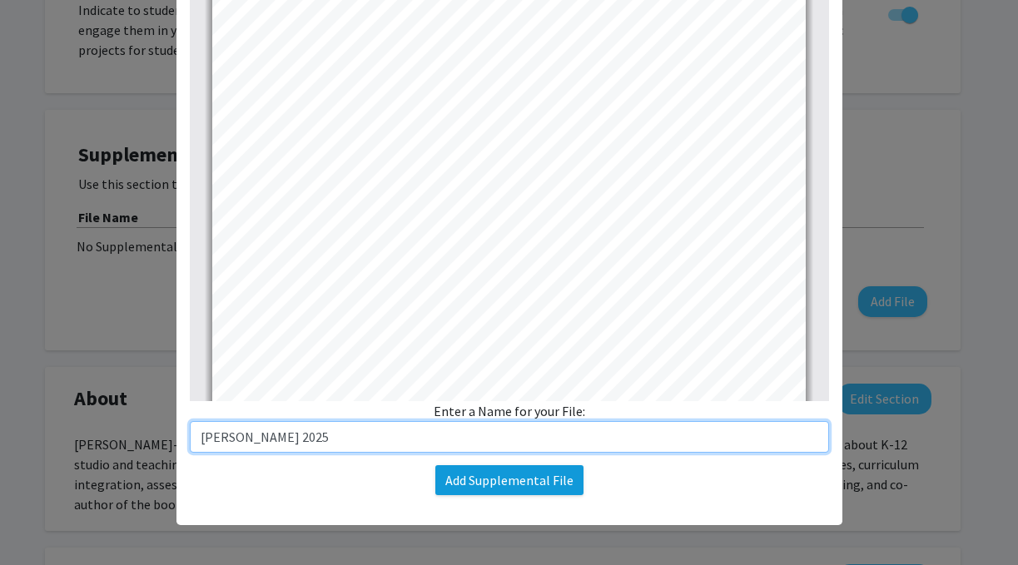
type input "[PERSON_NAME] 2025"
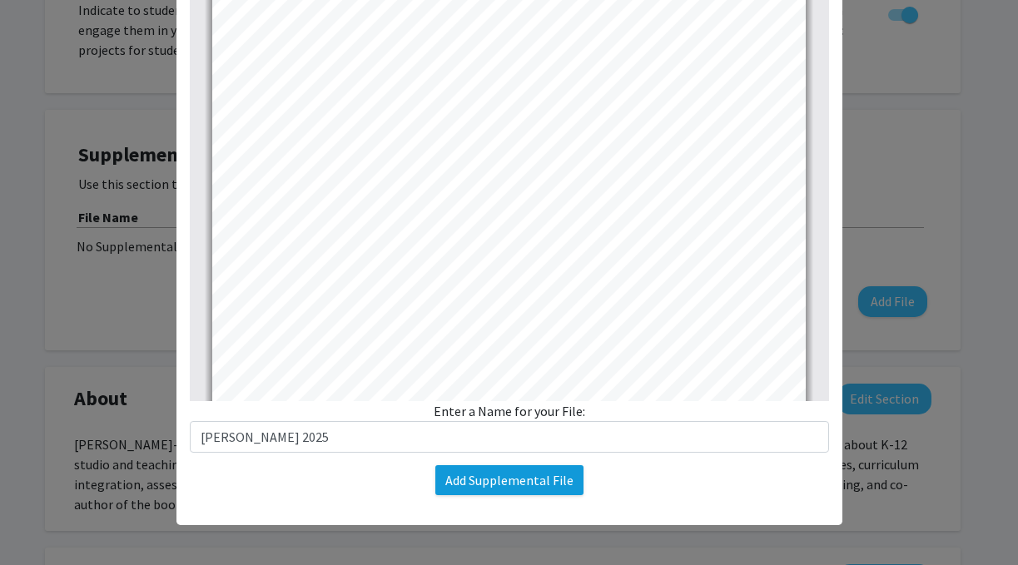
click at [495, 486] on button "Add Supplemental File" at bounding box center [509, 480] width 148 height 30
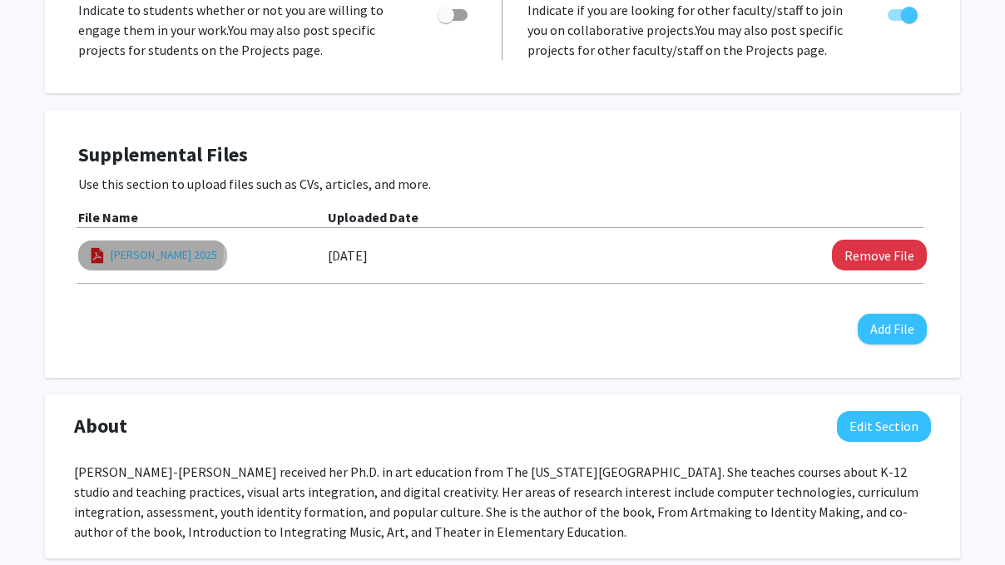
click at [150, 253] on link "[PERSON_NAME] 2025" at bounding box center [164, 254] width 107 height 17
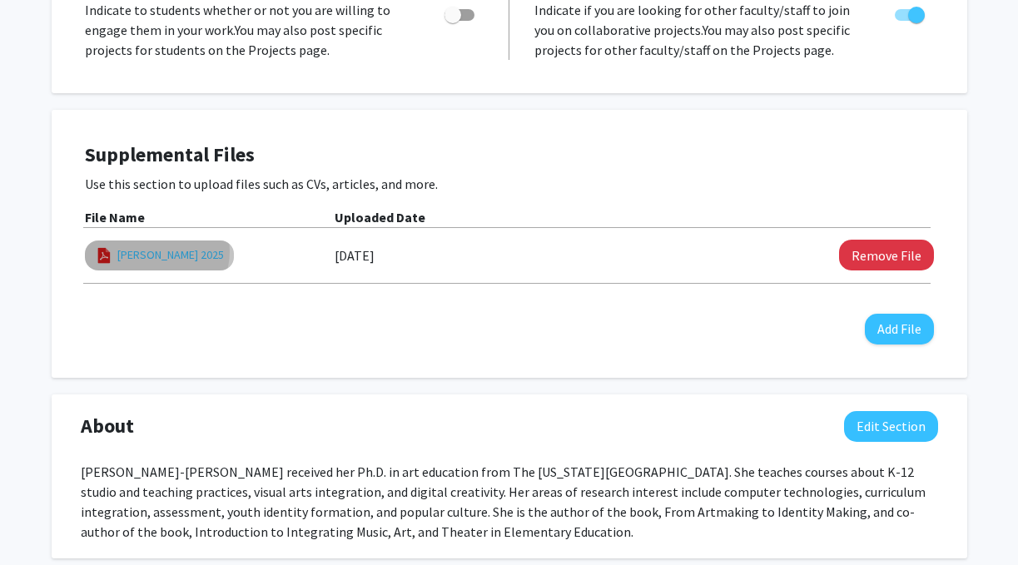
select select "custom"
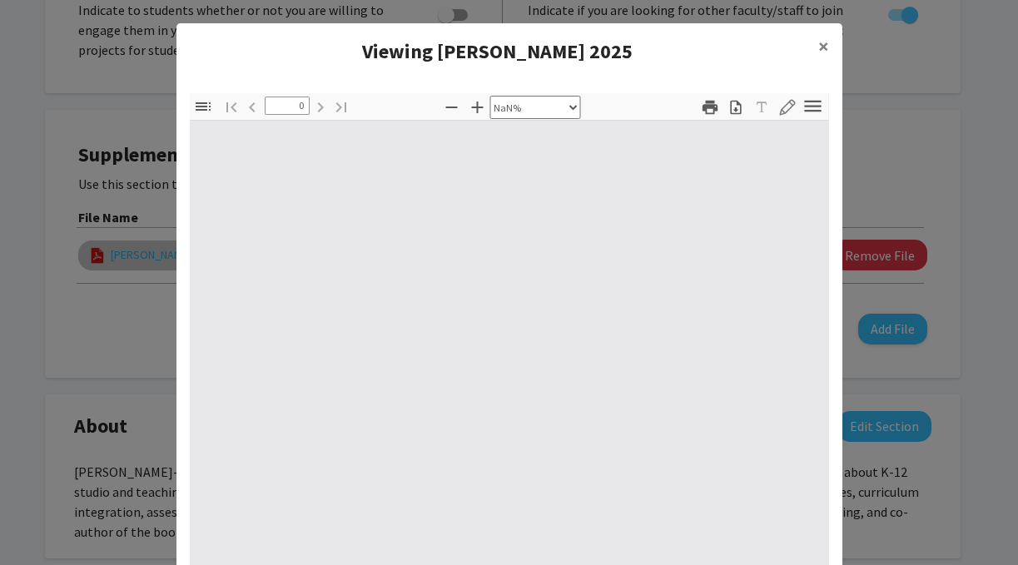
type input "1"
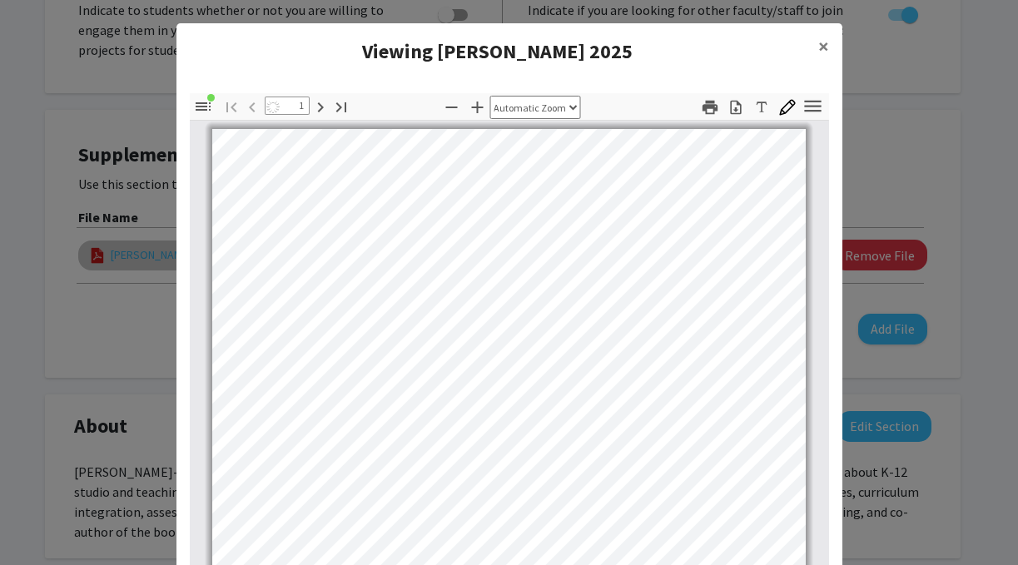
select select "auto"
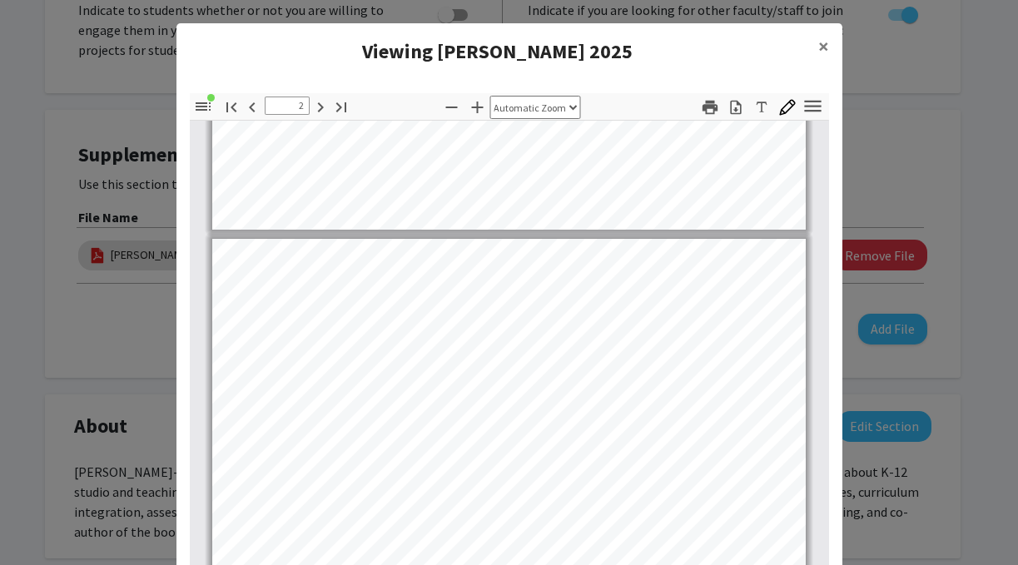
type input "3"
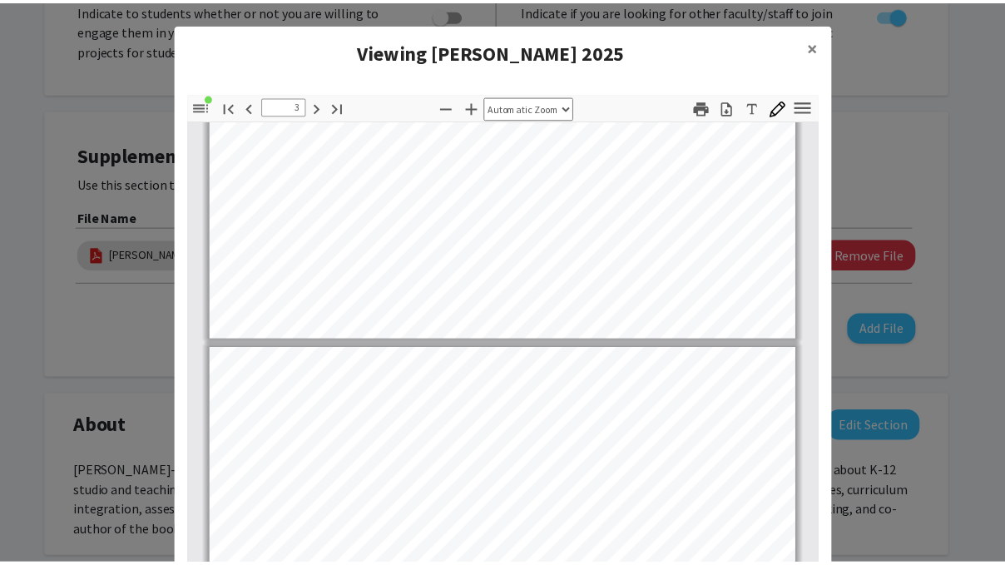
scroll to position [1384, 0]
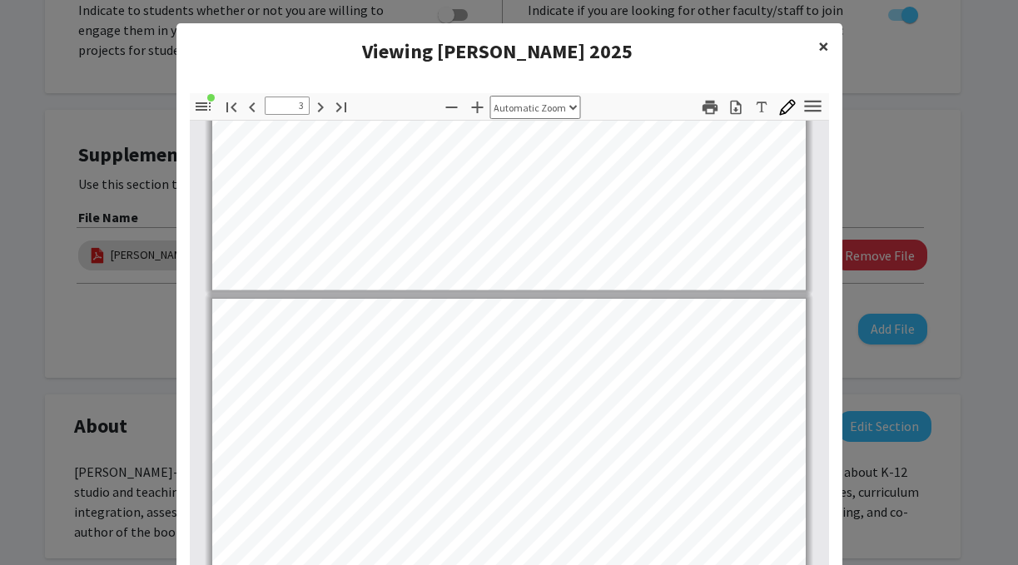
click at [818, 50] on span "×" at bounding box center [823, 46] width 11 height 26
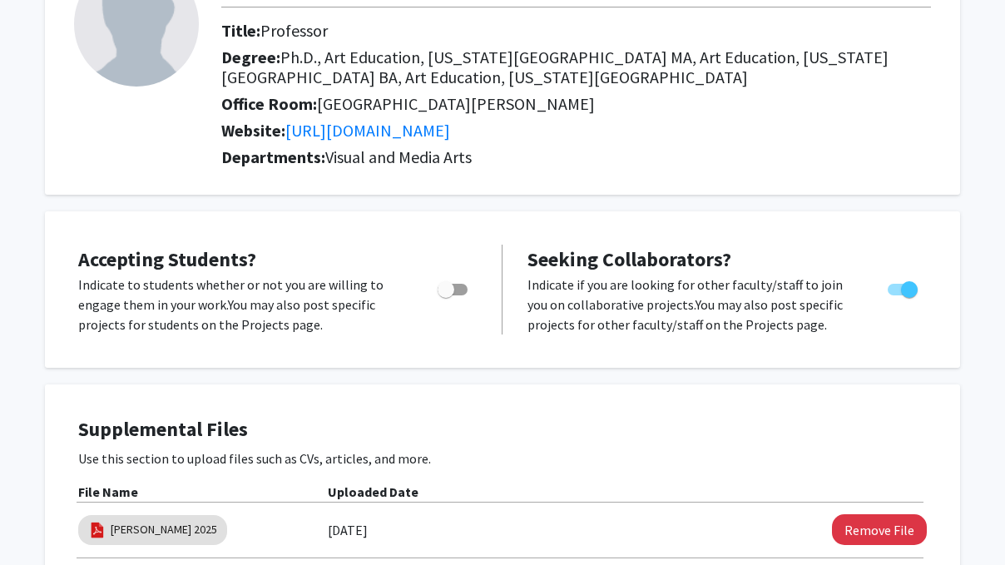
scroll to position [0, 0]
